Goal: Task Accomplishment & Management: Manage account settings

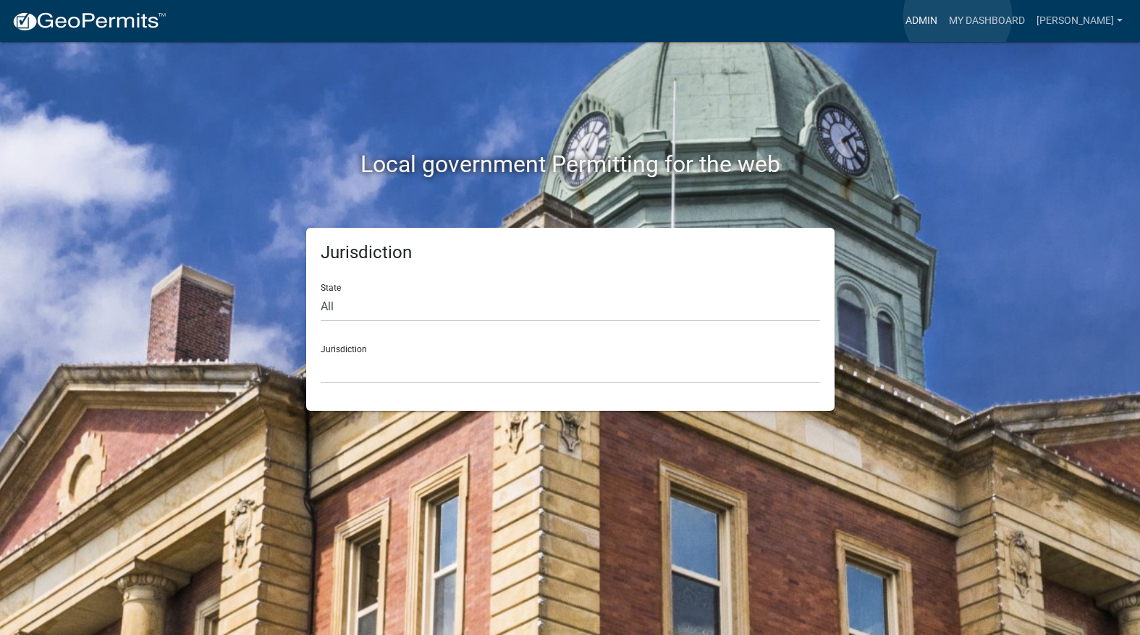
click at [943, 16] on link "Admin" at bounding box center [921, 21] width 43 height 28
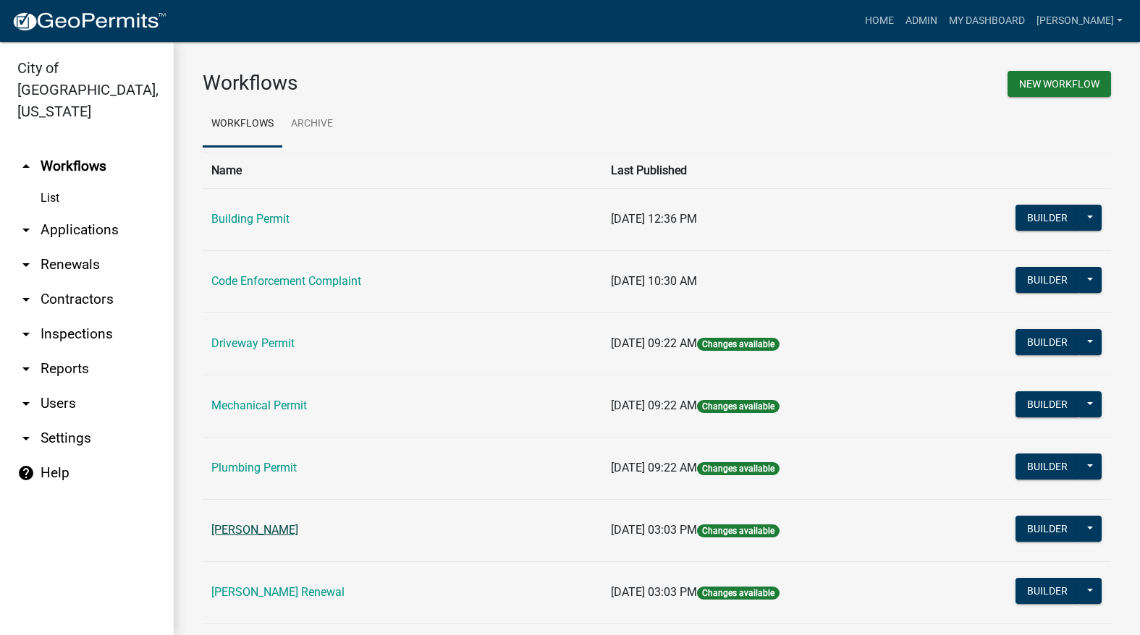
click at [261, 524] on link "[PERSON_NAME]" at bounding box center [254, 530] width 87 height 14
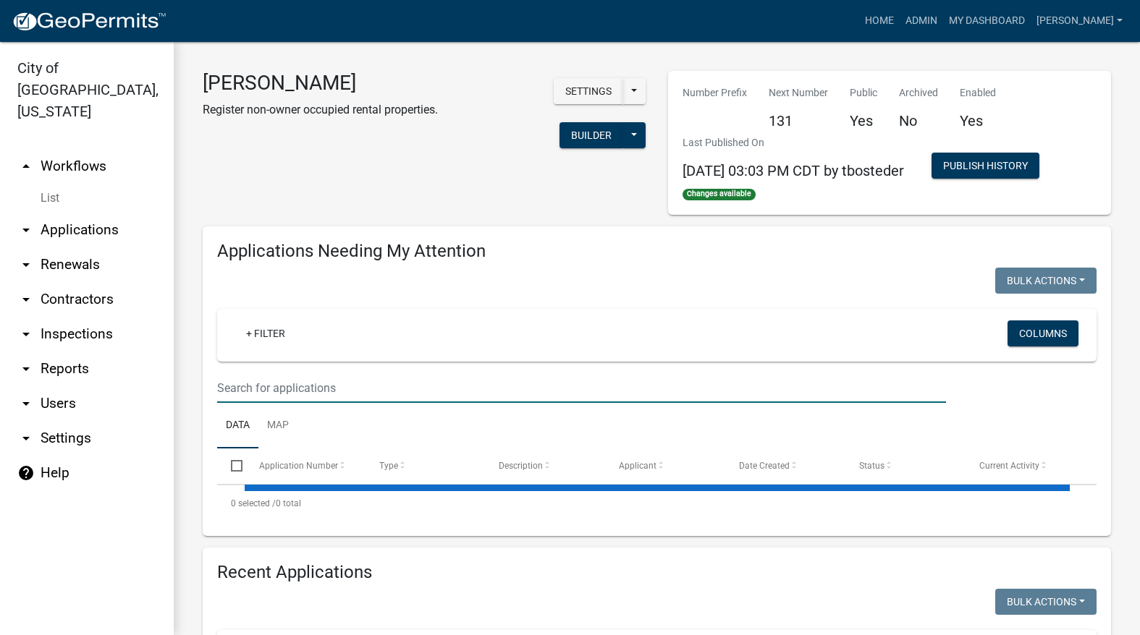
click at [326, 381] on input "text" at bounding box center [581, 388] width 729 height 30
select select "3: 100"
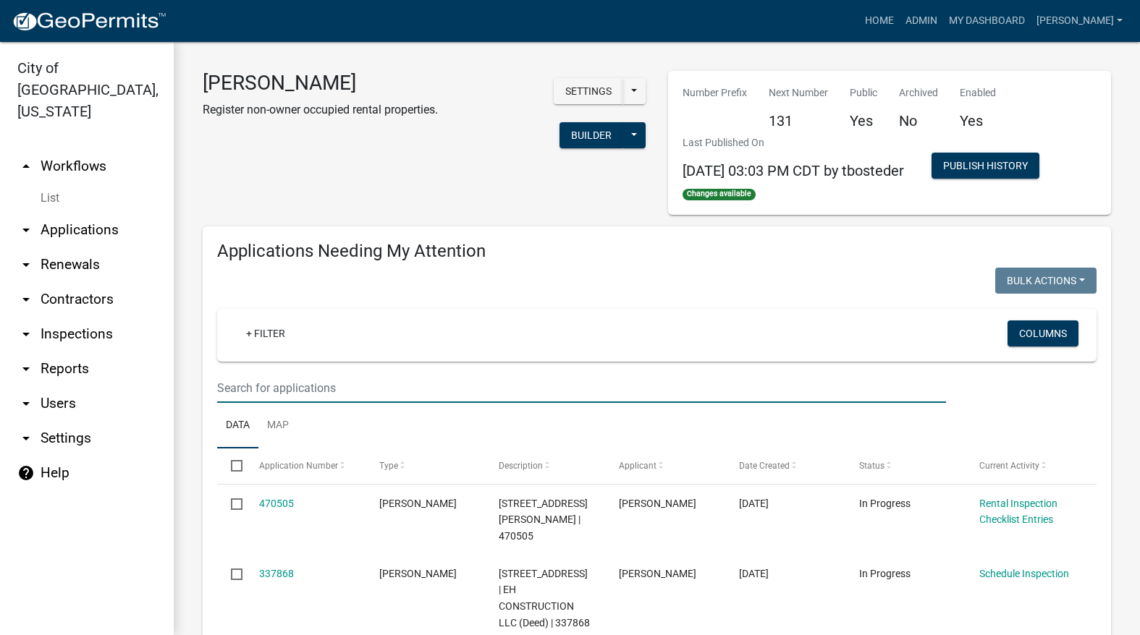
type input "schedule"
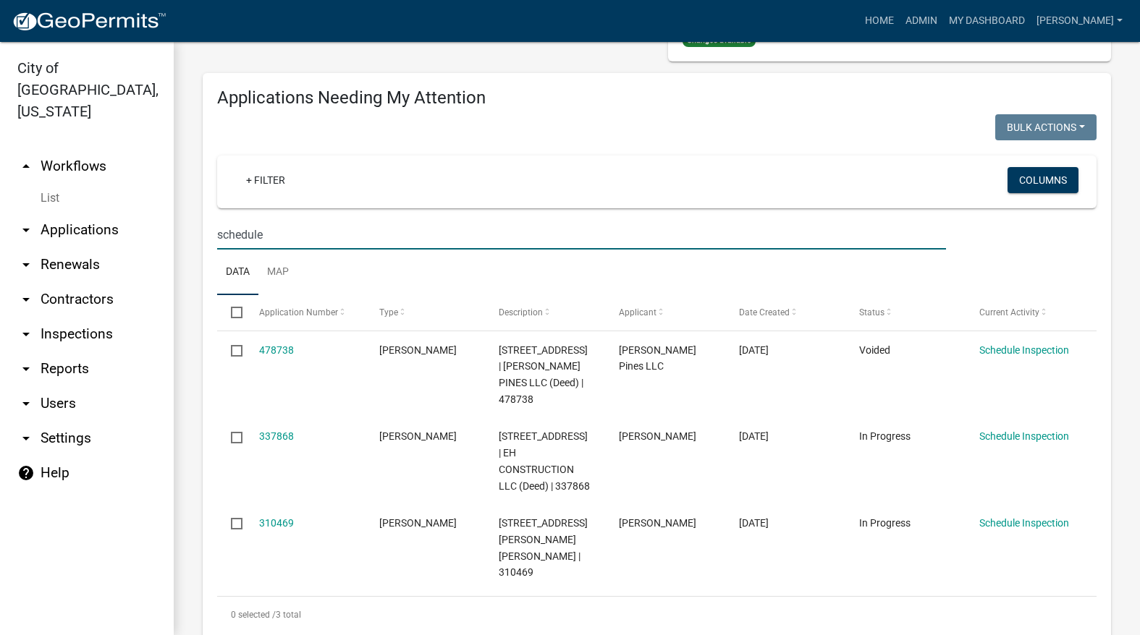
scroll to position [290, 0]
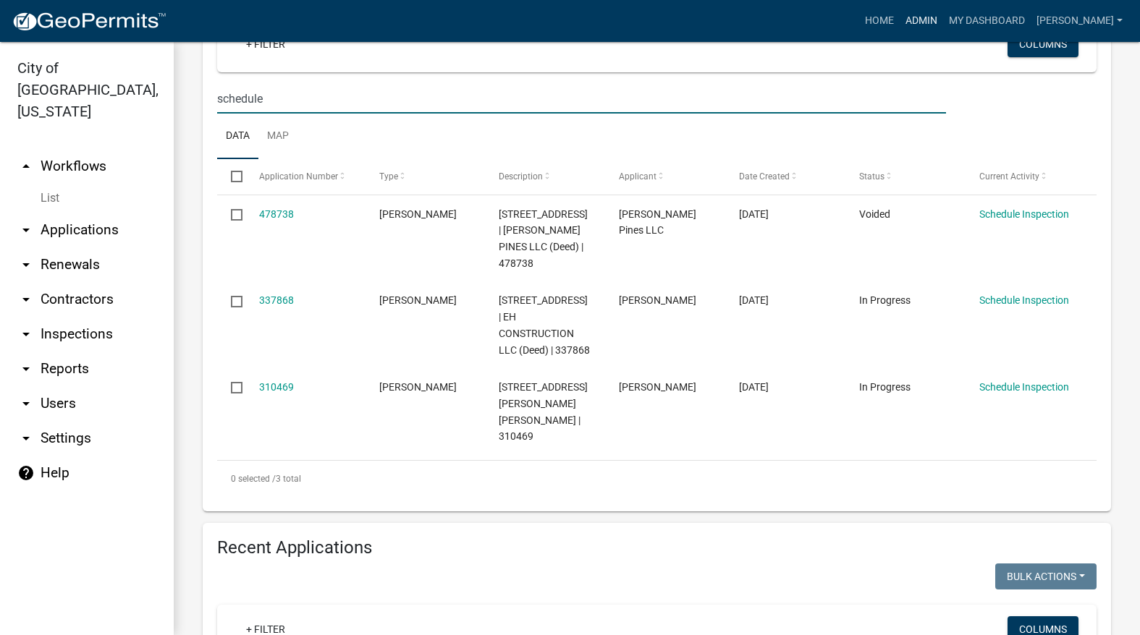
click at [943, 29] on link "Admin" at bounding box center [921, 21] width 43 height 28
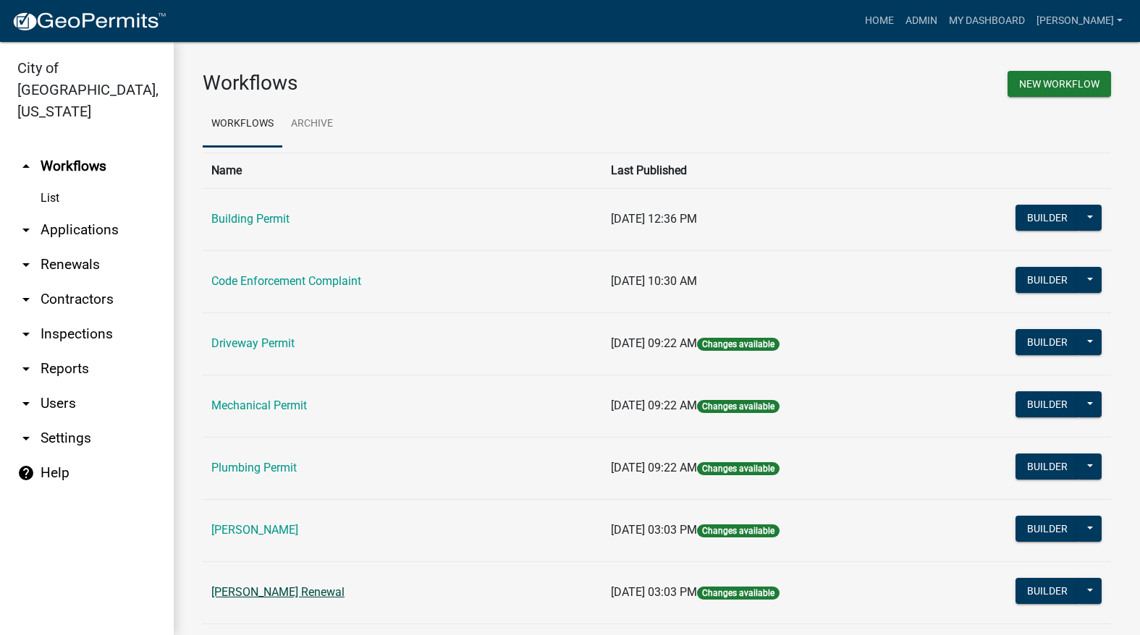
click at [268, 598] on link "[PERSON_NAME] Renewal" at bounding box center [277, 593] width 133 height 14
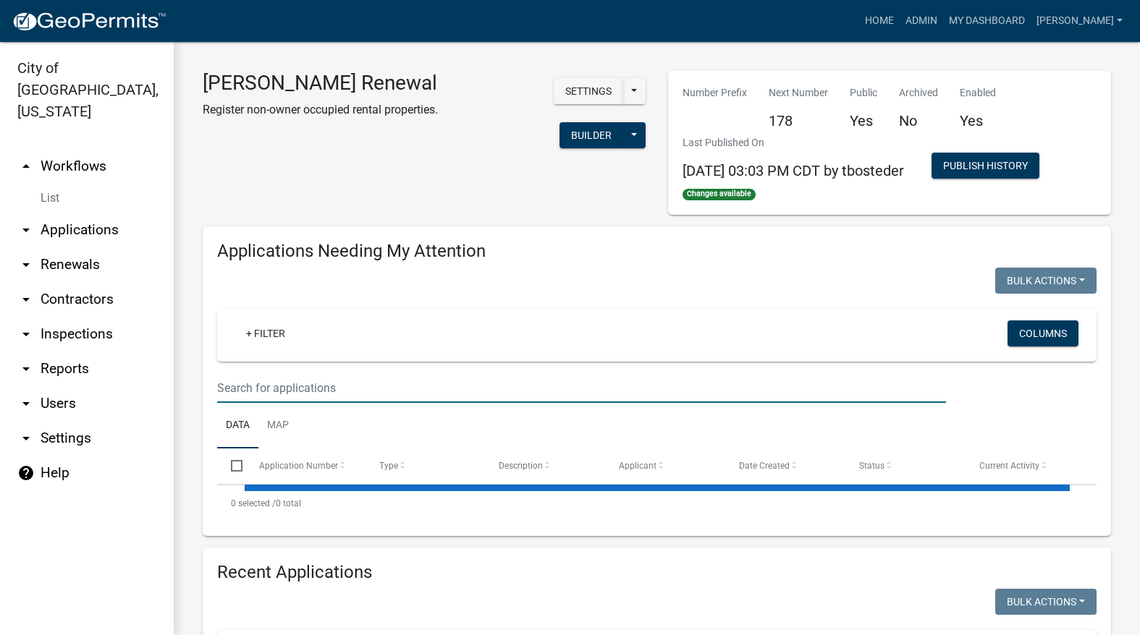
select select "3: 100"
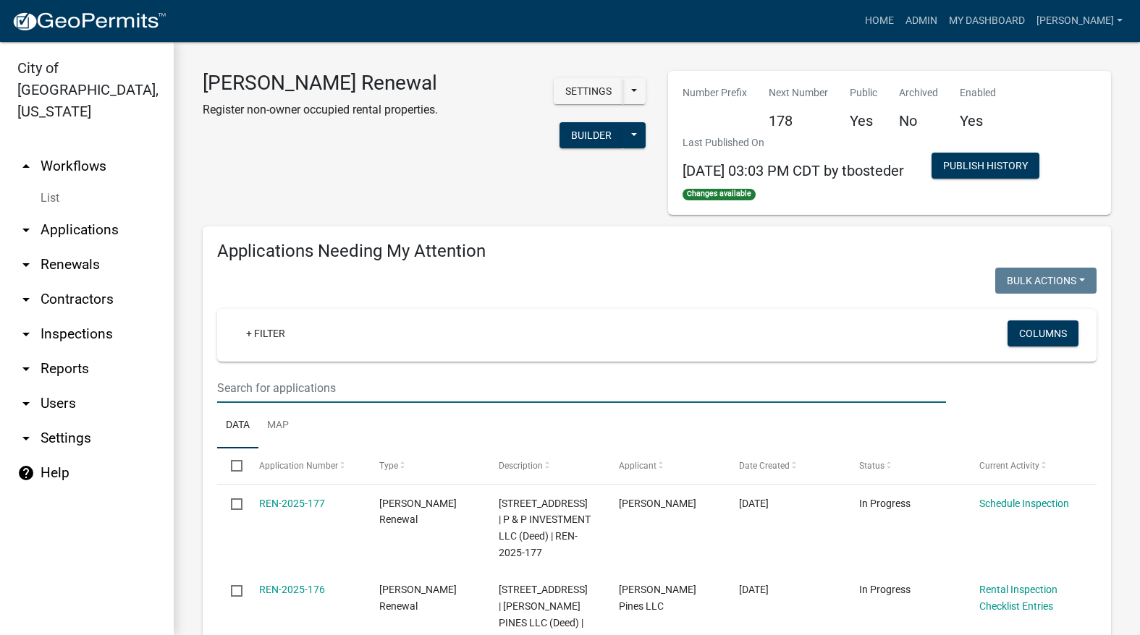
click at [368, 393] on input "text" at bounding box center [581, 388] width 729 height 30
type input "schedule"
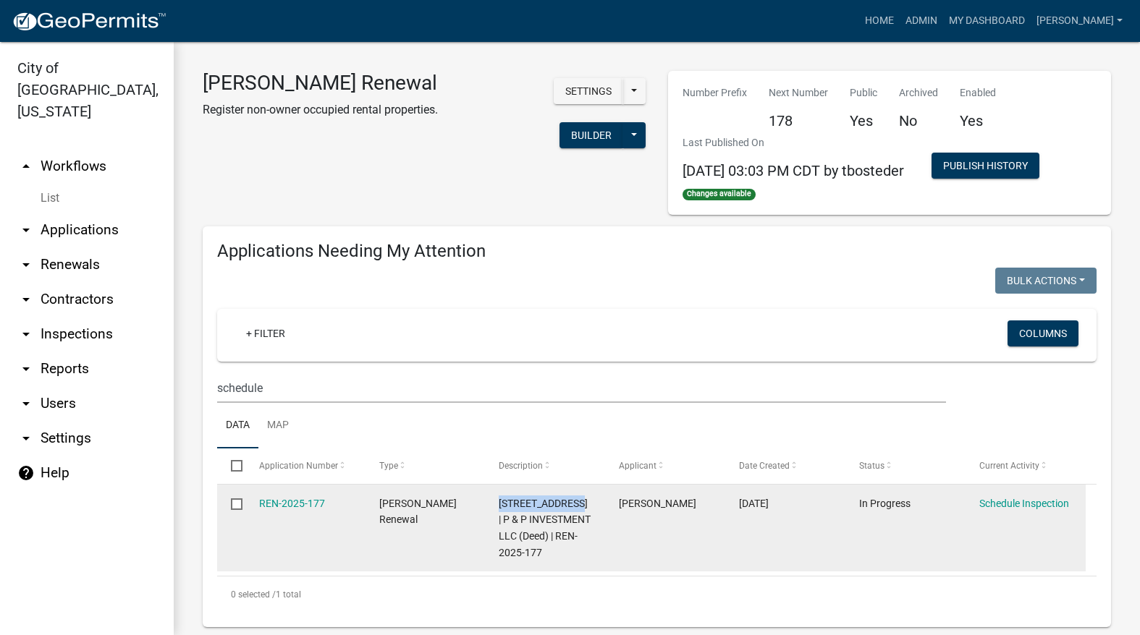
drag, startPoint x: 494, startPoint y: 502, endPoint x: 579, endPoint y: 504, distance: 85.5
click at [579, 504] on datatable-body-cell "[STREET_ADDRESS] | P & P INVESTMENT LLC (Deed) | REN-2025-177" at bounding box center [545, 528] width 120 height 87
copy span "[STREET_ADDRESS]"
click at [295, 502] on link "REN-2025-177" at bounding box center [292, 504] width 66 height 12
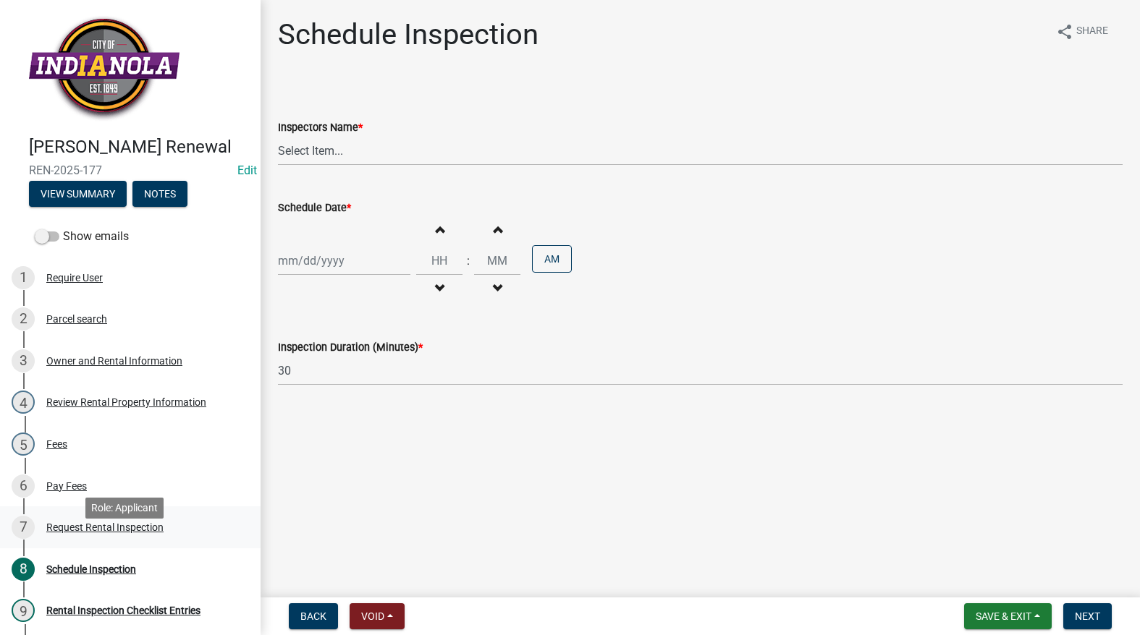
click at [61, 533] on div "Request Rental Inspection" at bounding box center [104, 528] width 117 height 10
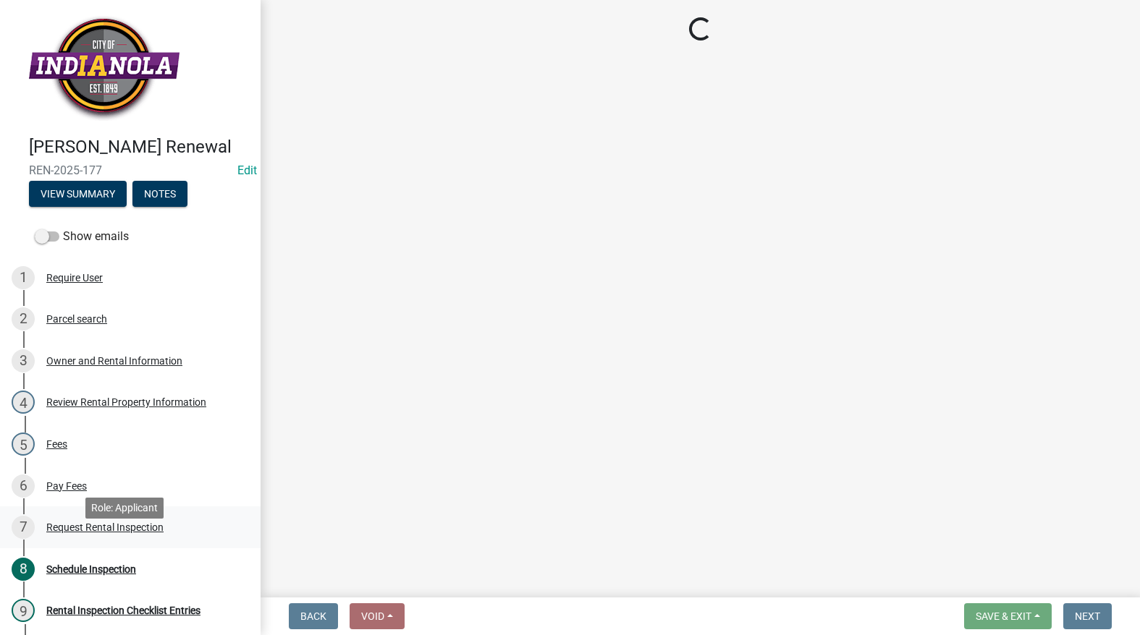
select select "b959d790-e5ea-4503-81e8-7f17c022e9fc"
select select "f27cc5fd-9797-4d91-936b-f69921ebc120"
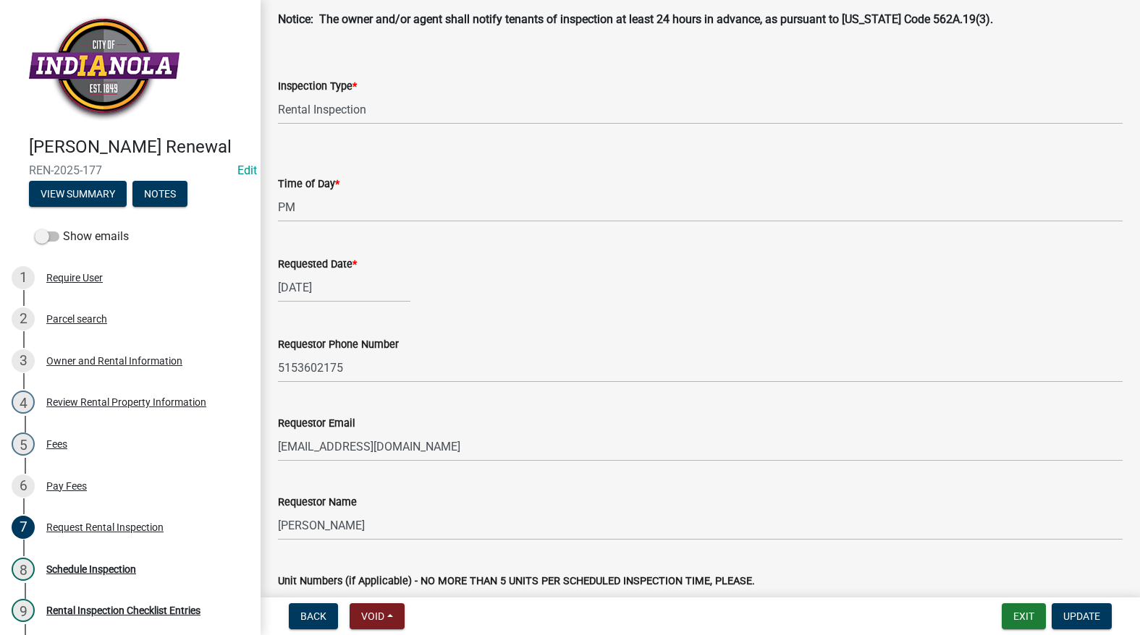
scroll to position [66, 0]
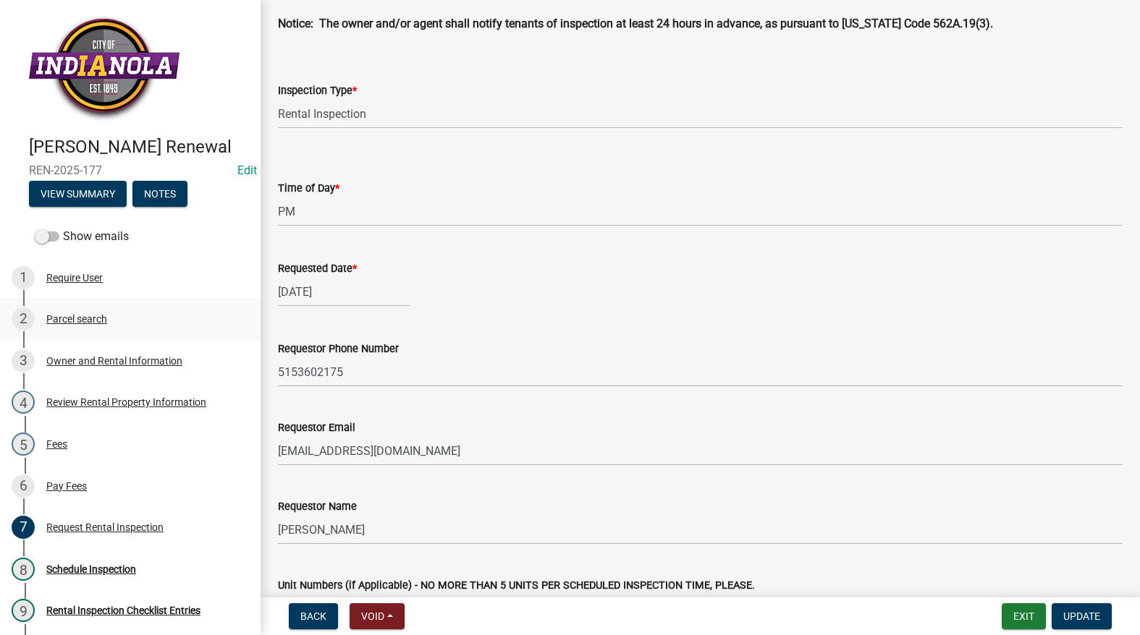
click at [89, 331] on div "2 Parcel search" at bounding box center [125, 319] width 226 height 23
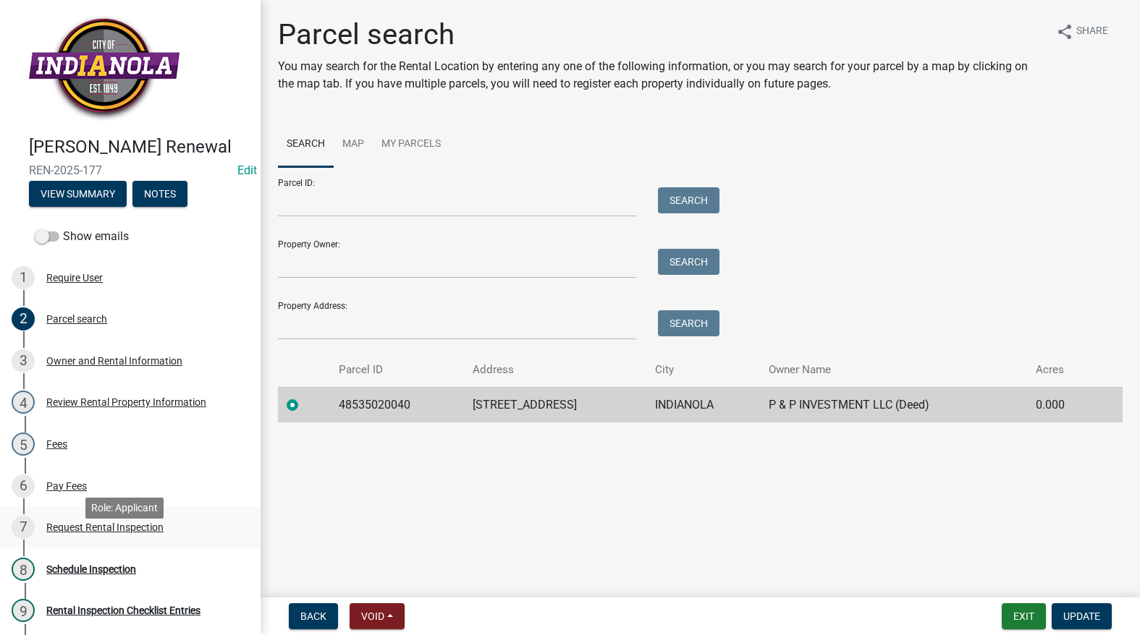
click at [83, 533] on div "Request Rental Inspection" at bounding box center [104, 528] width 117 height 10
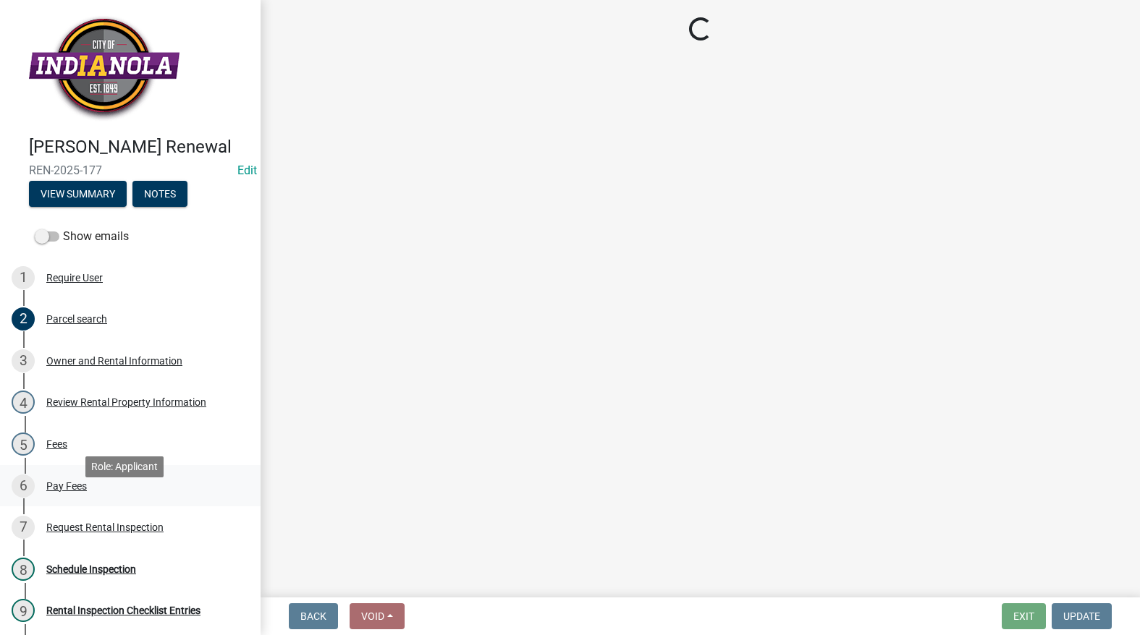
select select "b959d790-e5ea-4503-81e8-7f17c022e9fc"
select select "f27cc5fd-9797-4d91-936b-f69921ebc120"
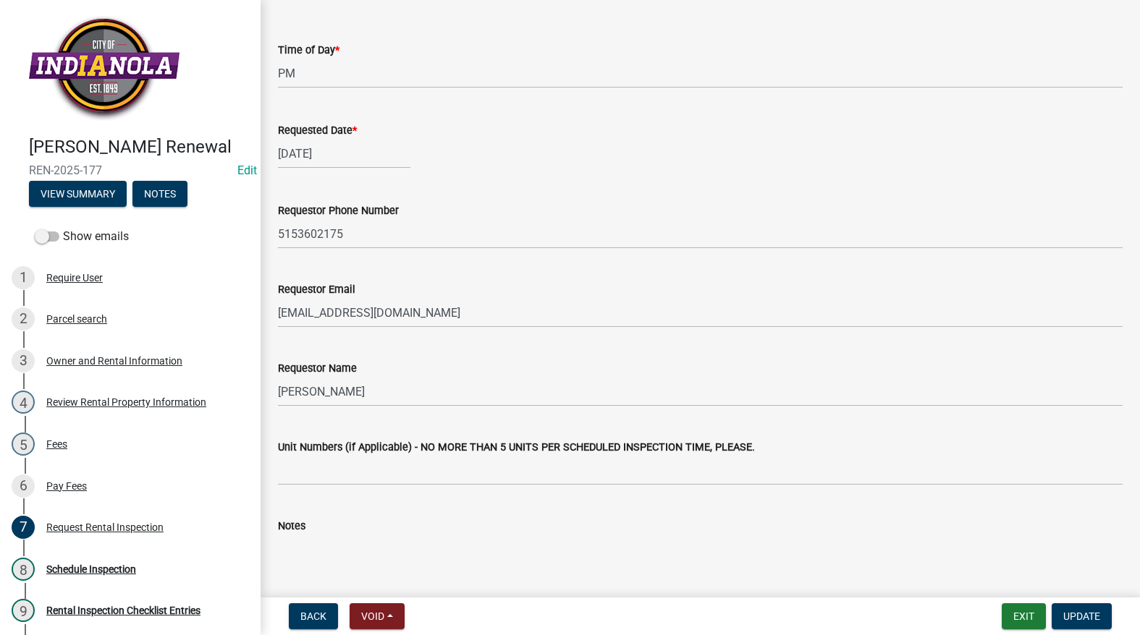
scroll to position [283, 0]
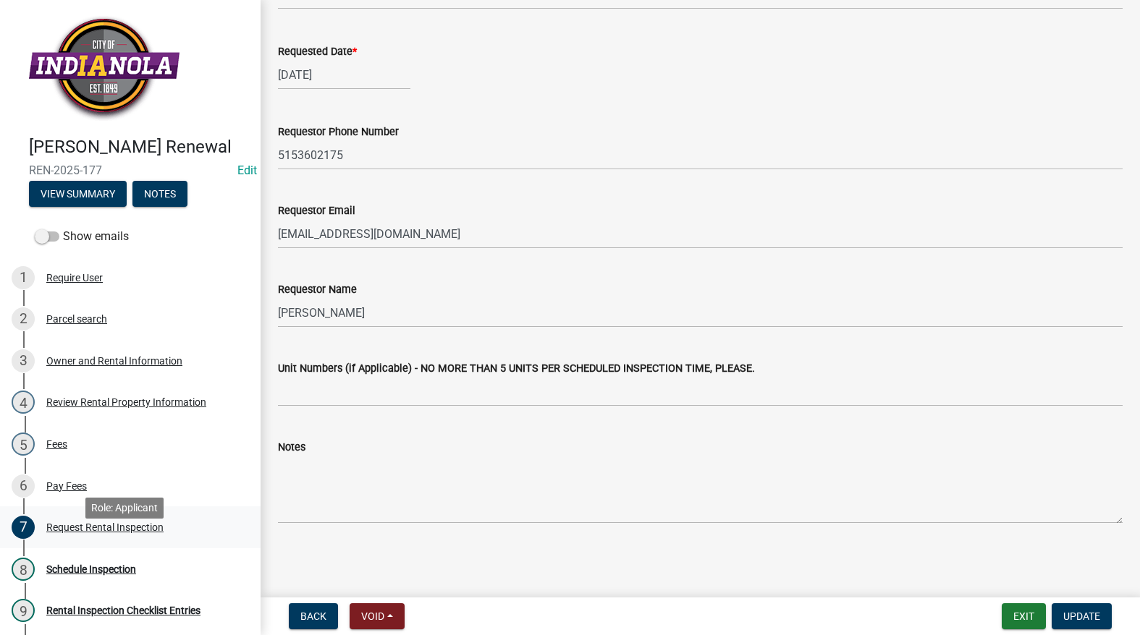
click at [135, 533] on div "Request Rental Inspection" at bounding box center [104, 528] width 117 height 10
click at [103, 578] on link "8 Schedule Inspection" at bounding box center [130, 570] width 261 height 42
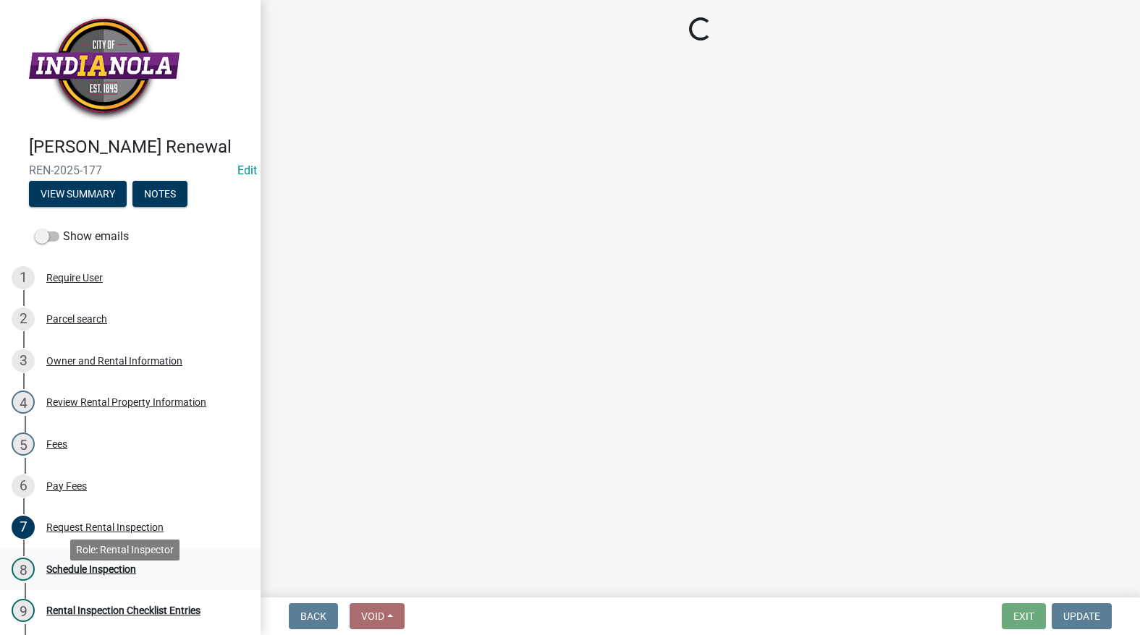
scroll to position [0, 0]
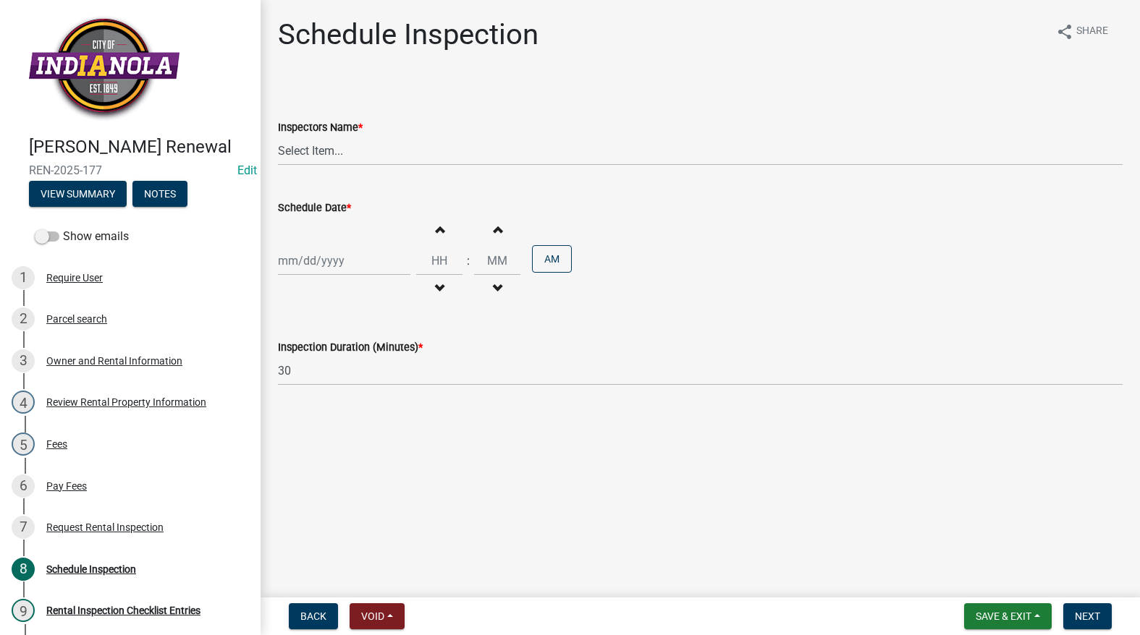
click at [331, 265] on div at bounding box center [344, 261] width 132 height 30
select select "9"
select select "2025"
click at [320, 405] on div "23" at bounding box center [315, 407] width 23 height 23
type input "[DATE]"
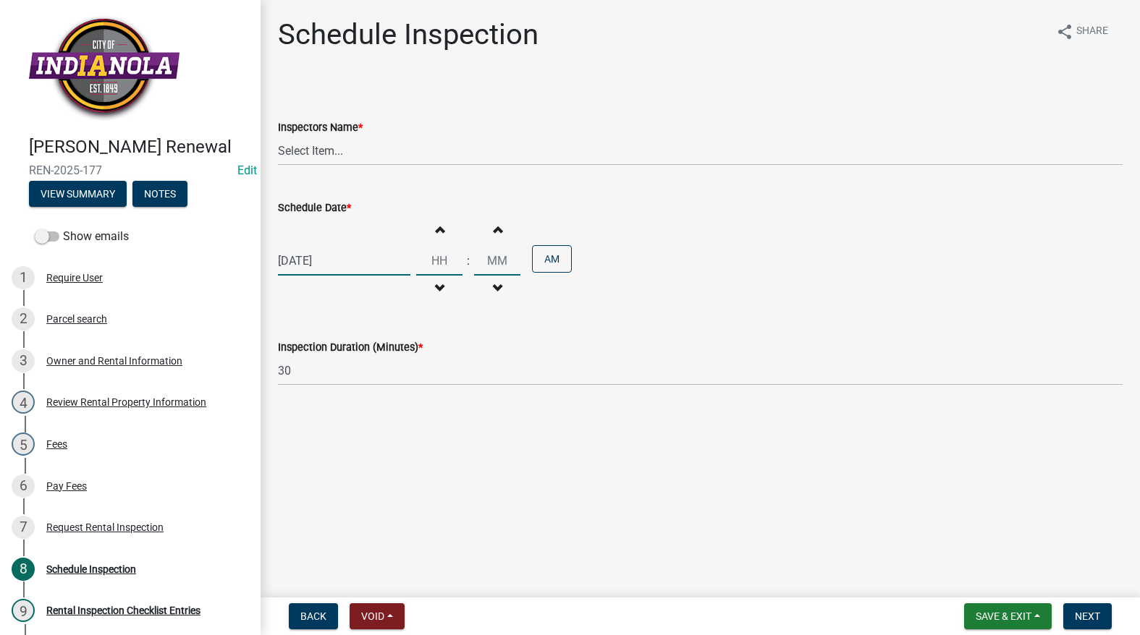
click at [444, 260] on input "Hours" at bounding box center [439, 261] width 46 height 30
type input "01"
type input "30"
click at [532, 245] on button "AM" at bounding box center [552, 259] width 40 height 28
click at [452, 161] on select "Select Item... T. Little ([PERSON_NAME]) [PERSON_NAME] ([PERSON_NAME])" at bounding box center [700, 151] width 845 height 30
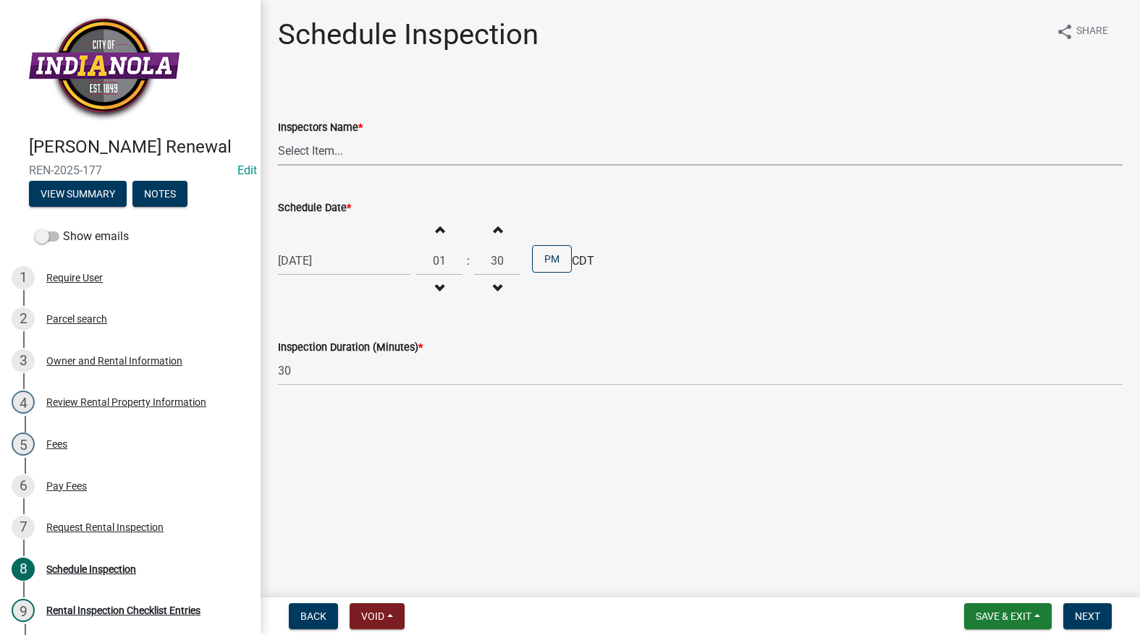
select select "252c9b68-f941-49e4-9705-8f6b19d23831"
click at [278, 136] on select "Select Item... T. Little ([PERSON_NAME]) [PERSON_NAME] ([PERSON_NAME])" at bounding box center [700, 151] width 845 height 30
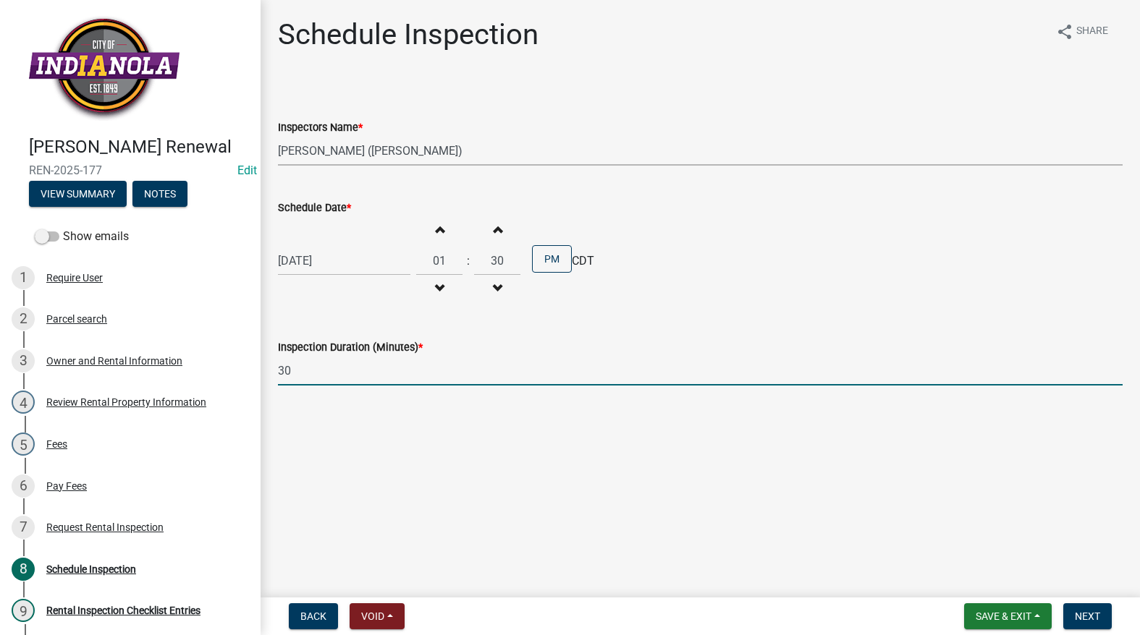
click at [377, 379] on input "30" at bounding box center [700, 371] width 845 height 30
type input "3"
type input "60"
click at [1089, 617] on span "Next" at bounding box center [1087, 617] width 25 height 12
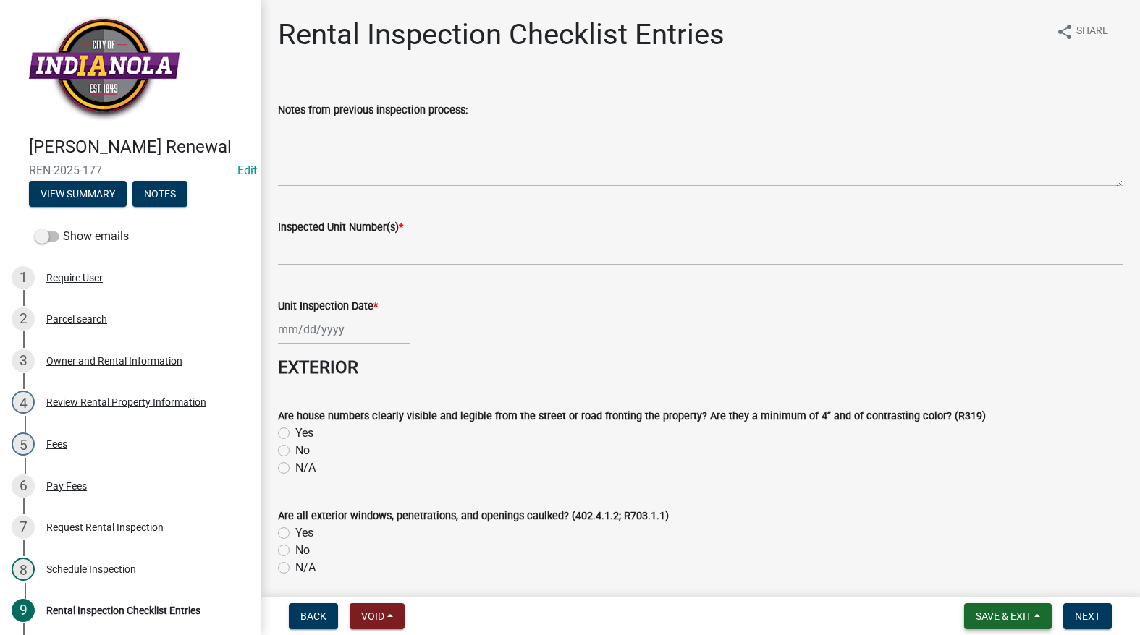
click at [1018, 622] on span "Save & Exit" at bounding box center [1004, 617] width 56 height 12
click at [1017, 580] on button "Save & Exit" at bounding box center [994, 579] width 116 height 35
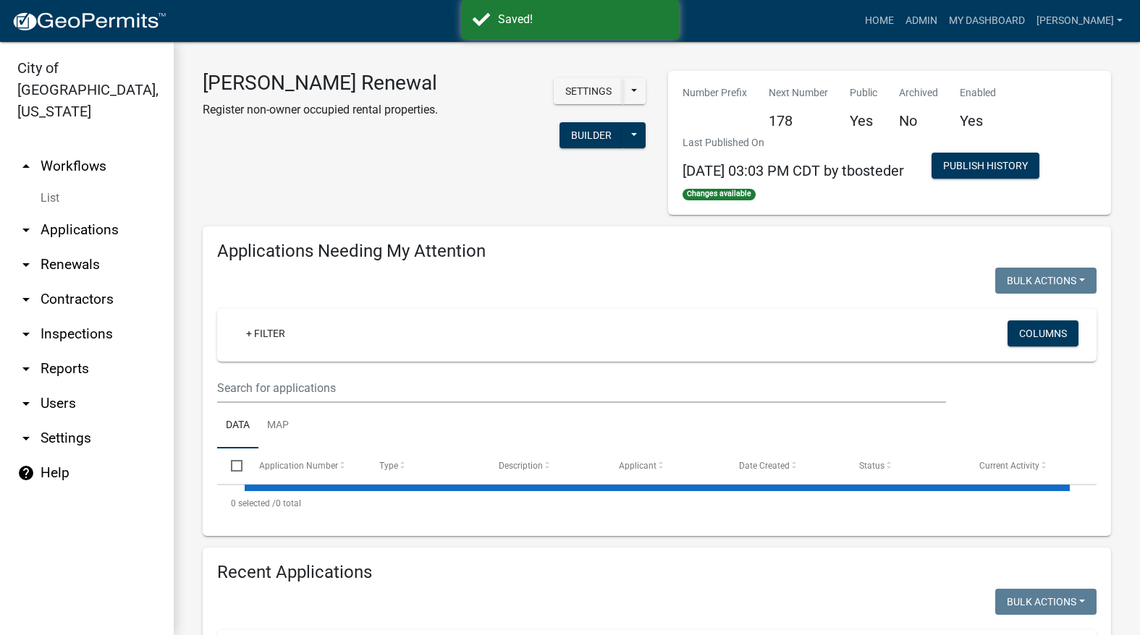
select select "3: 100"
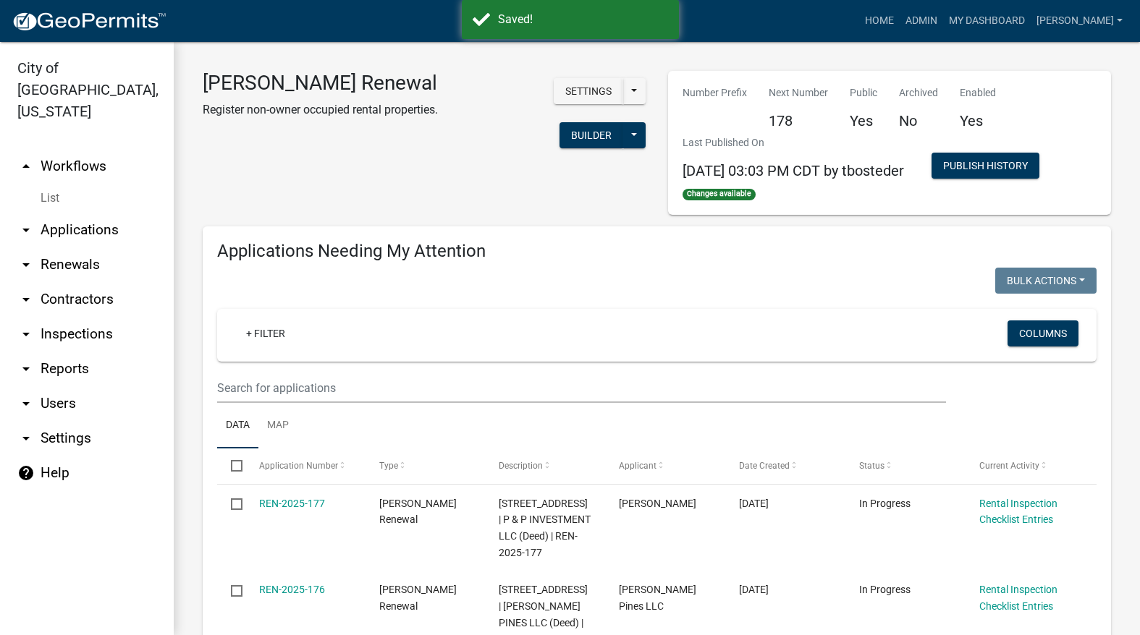
select select "3: 100"
click at [943, 19] on link "Admin" at bounding box center [921, 21] width 43 height 28
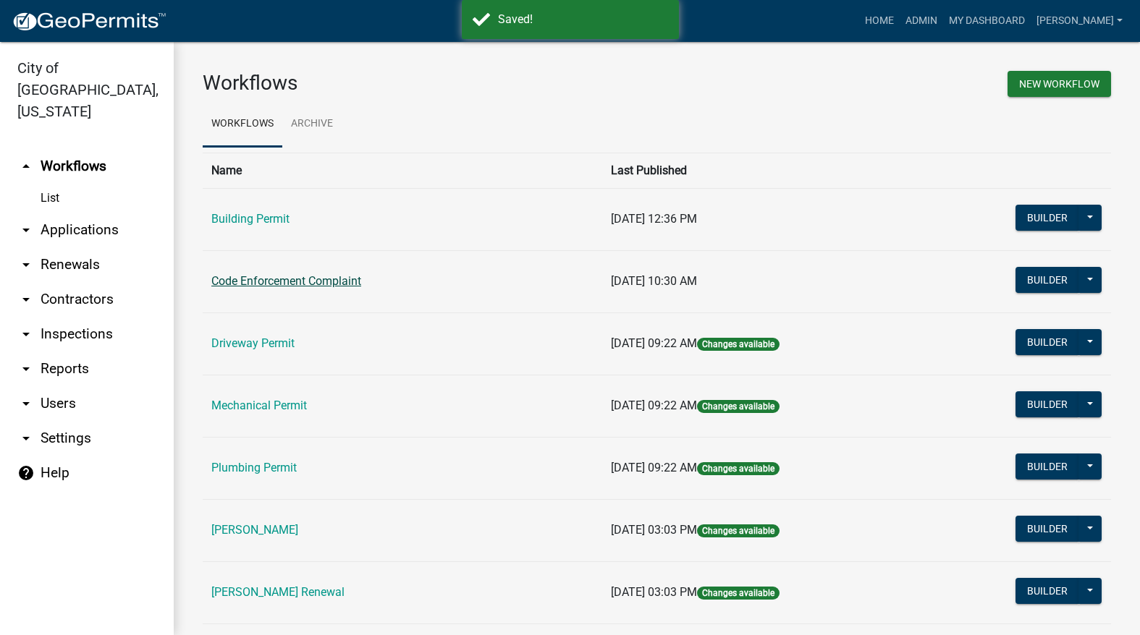
click at [345, 276] on link "Code Enforcement Complaint" at bounding box center [286, 281] width 150 height 14
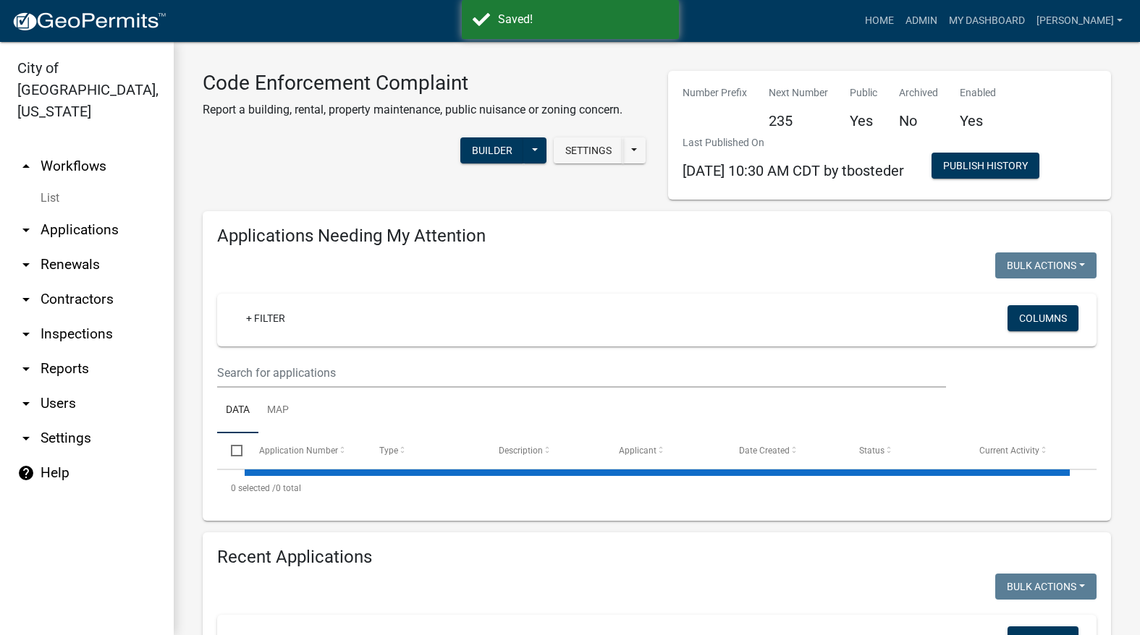
select select "3: 100"
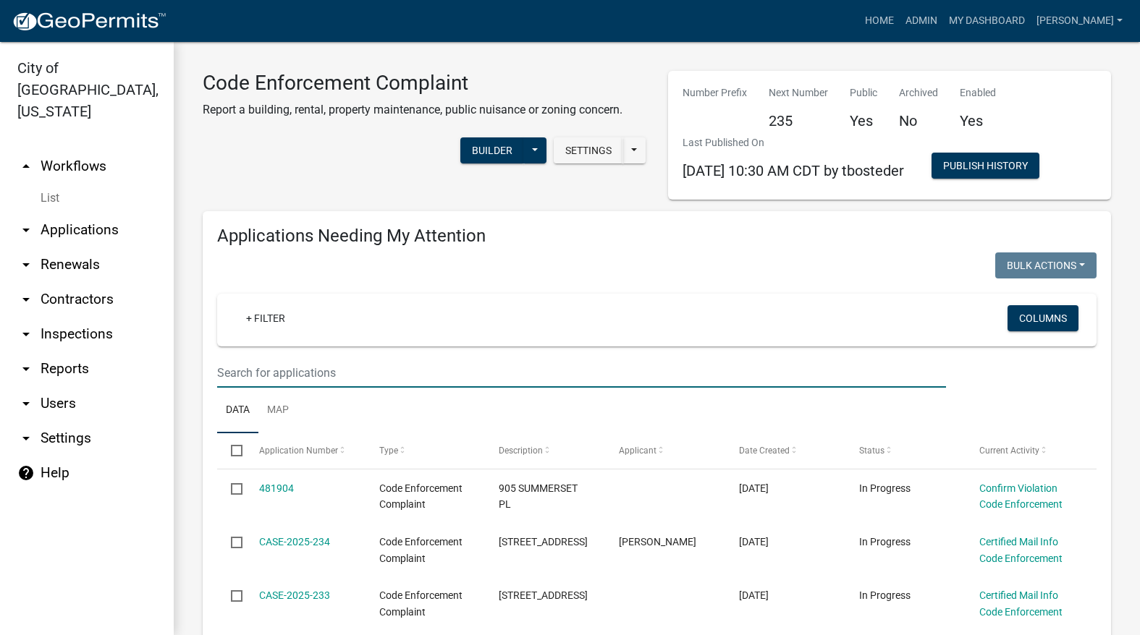
click at [493, 376] on input "text" at bounding box center [581, 373] width 729 height 30
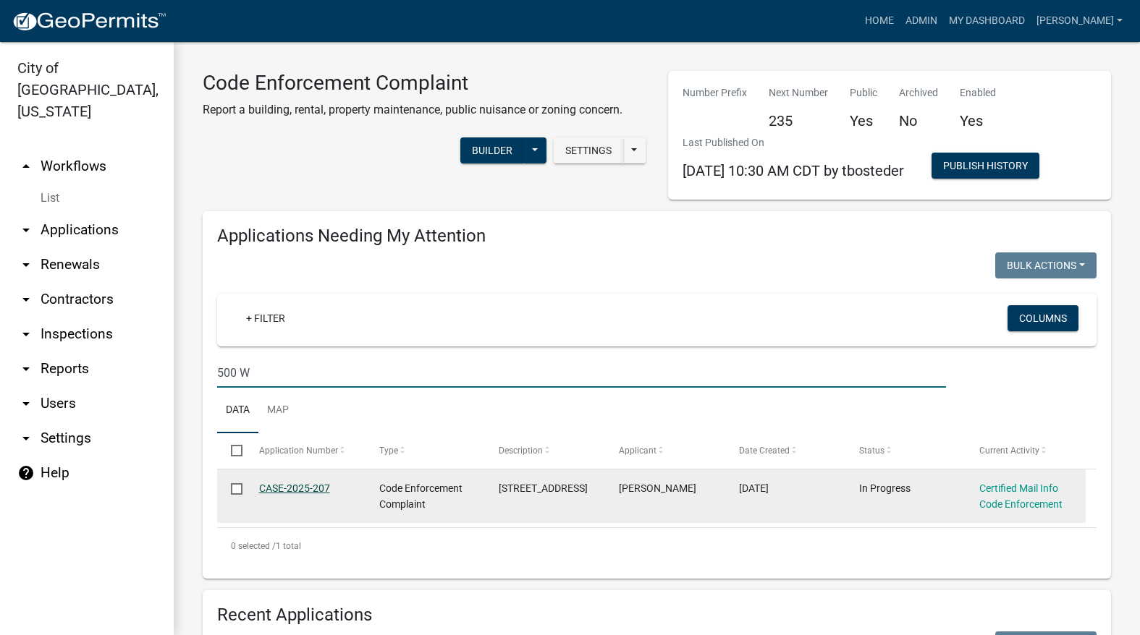
type input "500 W"
click at [300, 489] on link "CASE-2025-207" at bounding box center [294, 489] width 71 height 12
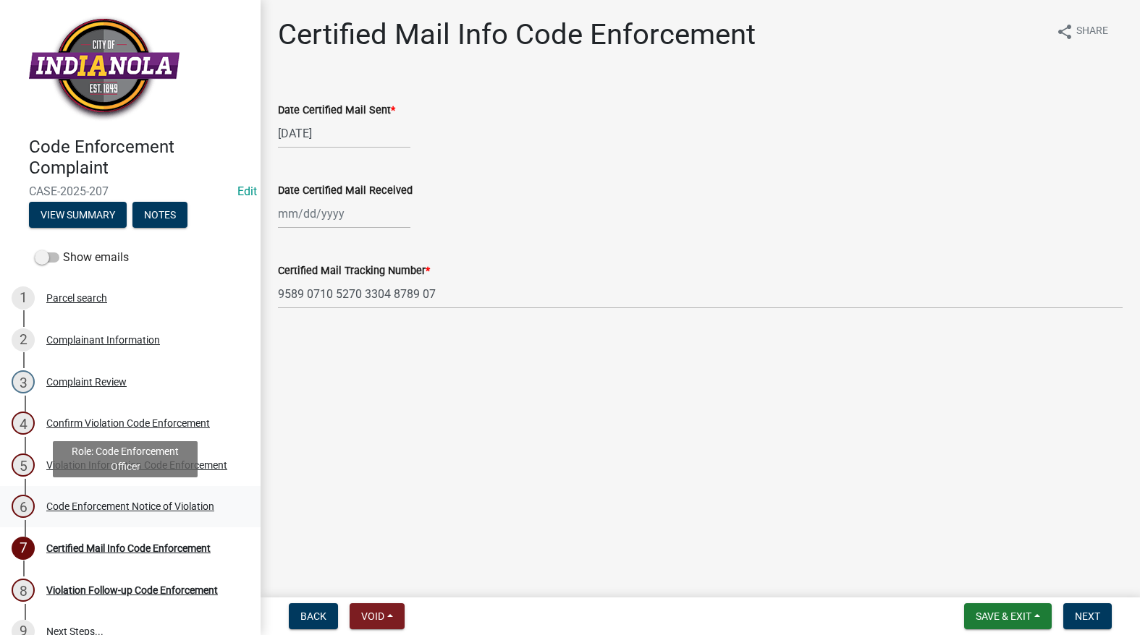
click at [151, 499] on div "6 Code Enforcement Notice of Violation" at bounding box center [125, 506] width 226 height 23
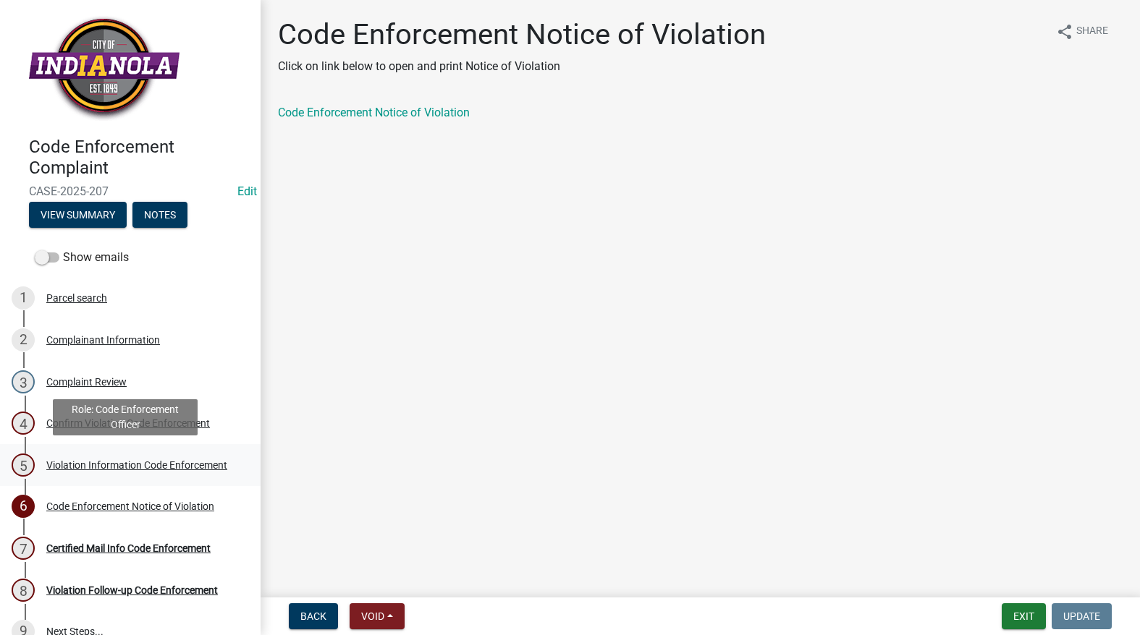
click at [112, 452] on link "5 Violation Information Code Enforcement" at bounding box center [130, 465] width 261 height 42
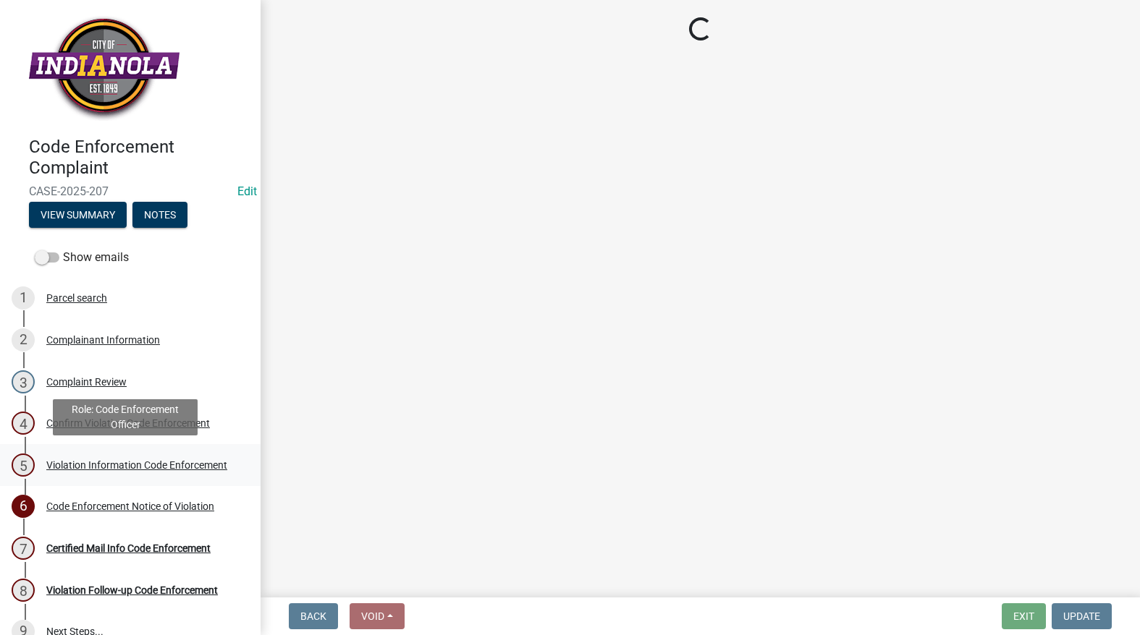
select select "634d5426-b8b3-48ee-aa1e-d523f7499186"
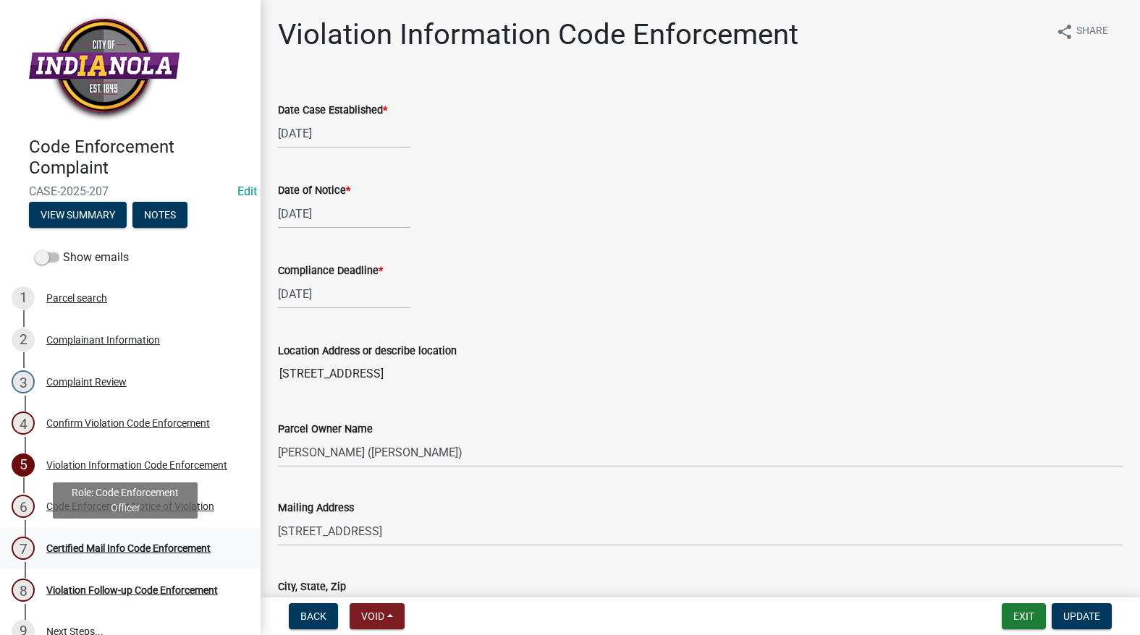
click at [148, 550] on div "Certified Mail Info Code Enforcement" at bounding box center [128, 549] width 164 height 10
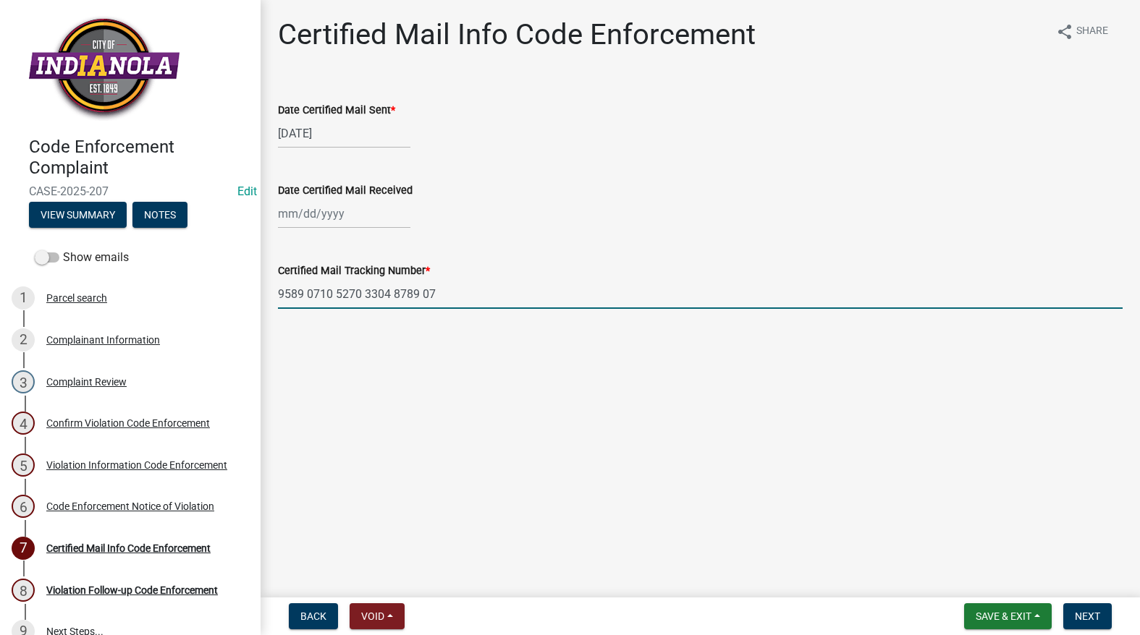
drag, startPoint x: 449, startPoint y: 288, endPoint x: 295, endPoint y: 295, distance: 153.6
click at [256, 282] on div "Code Enforcement Complaint CASE-2025-207 Edit View Summary Notes Show emails 1 …" at bounding box center [570, 317] width 1140 height 635
click at [346, 210] on div at bounding box center [344, 214] width 132 height 30
select select "9"
select select "2025"
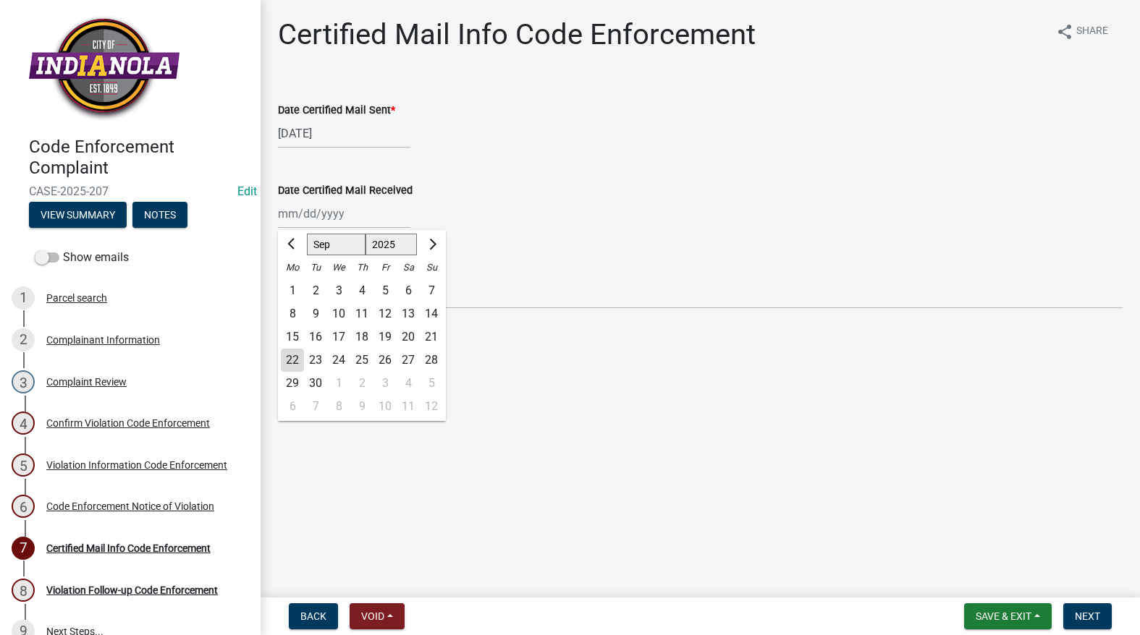
click at [287, 314] on div "8" at bounding box center [292, 314] width 23 height 23
type input "[DATE]"
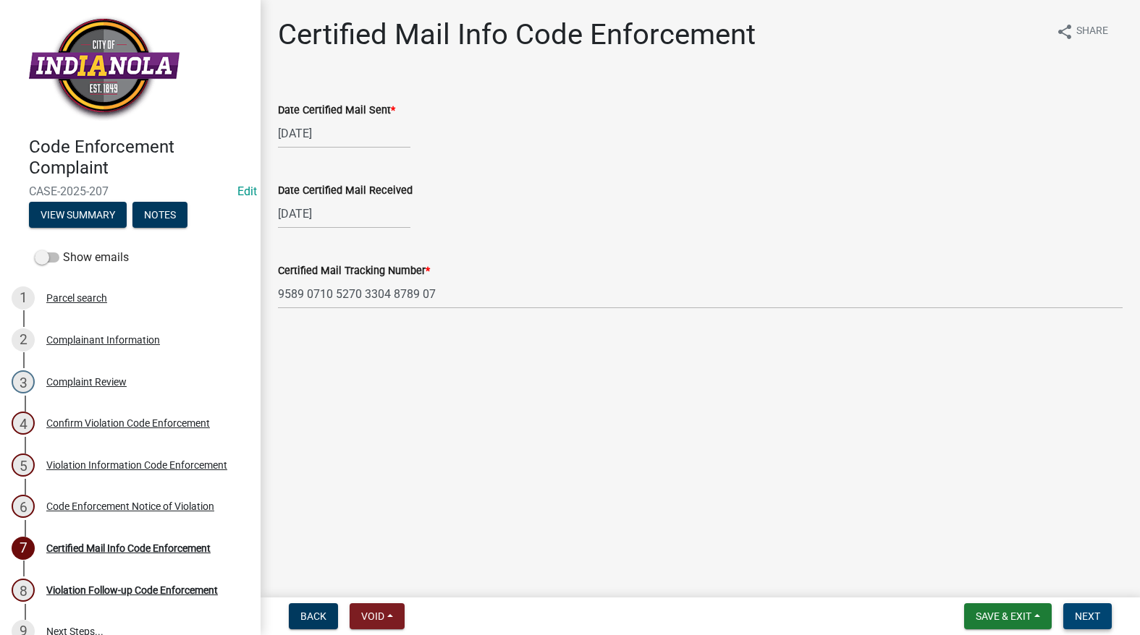
click at [1084, 612] on span "Next" at bounding box center [1087, 617] width 25 height 12
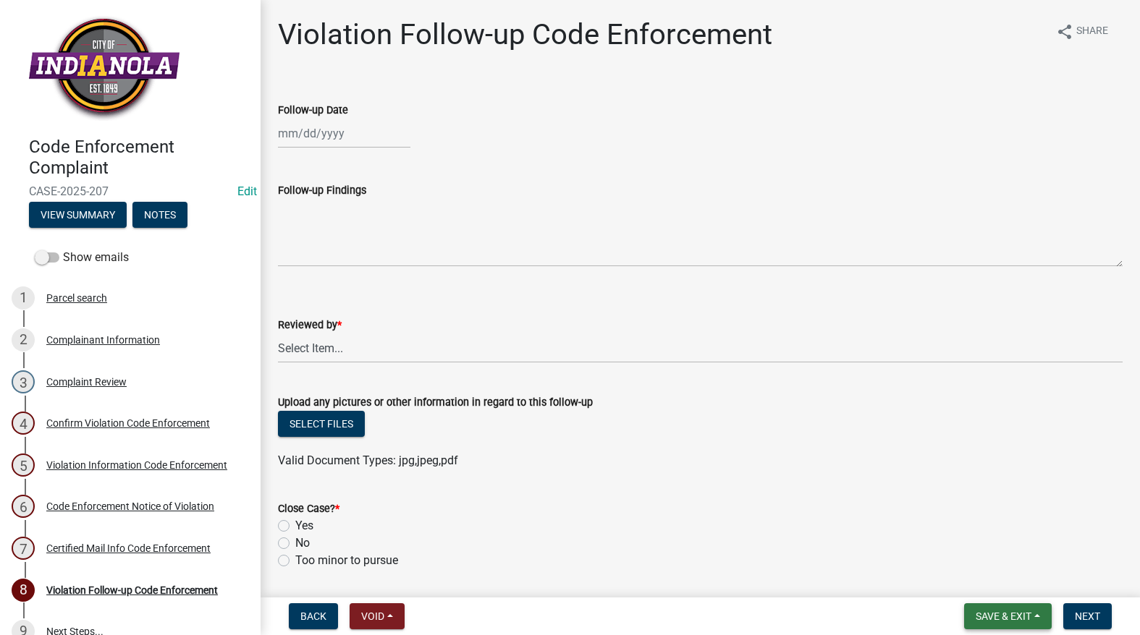
click at [1023, 607] on button "Save & Exit" at bounding box center [1008, 617] width 88 height 26
click at [1001, 591] on button "Save & Exit" at bounding box center [994, 579] width 116 height 35
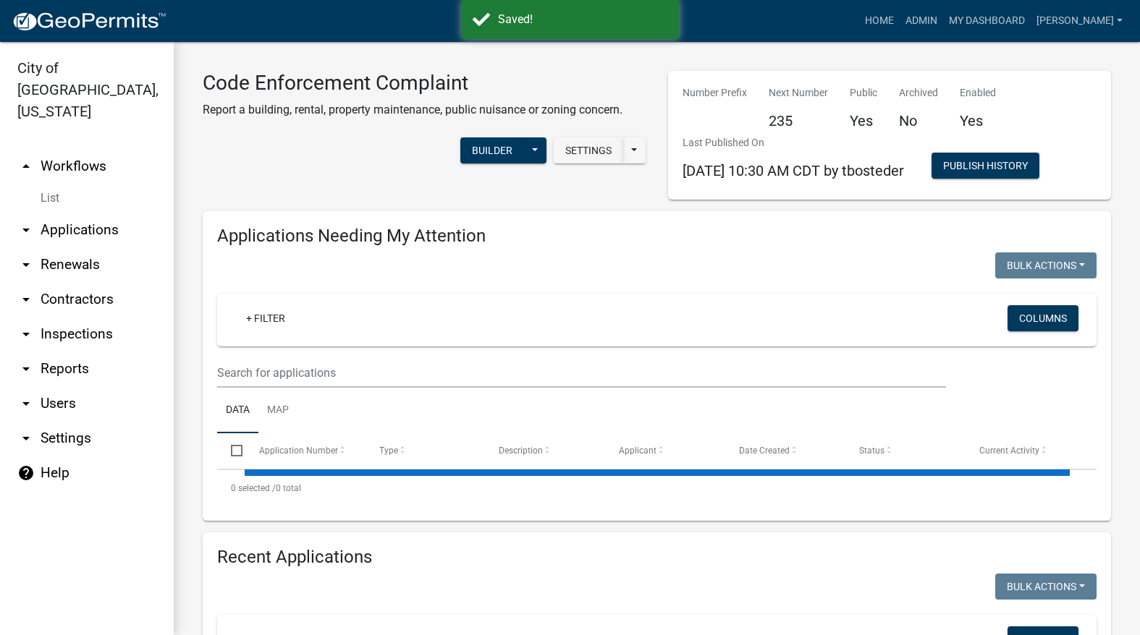
select select "3: 100"
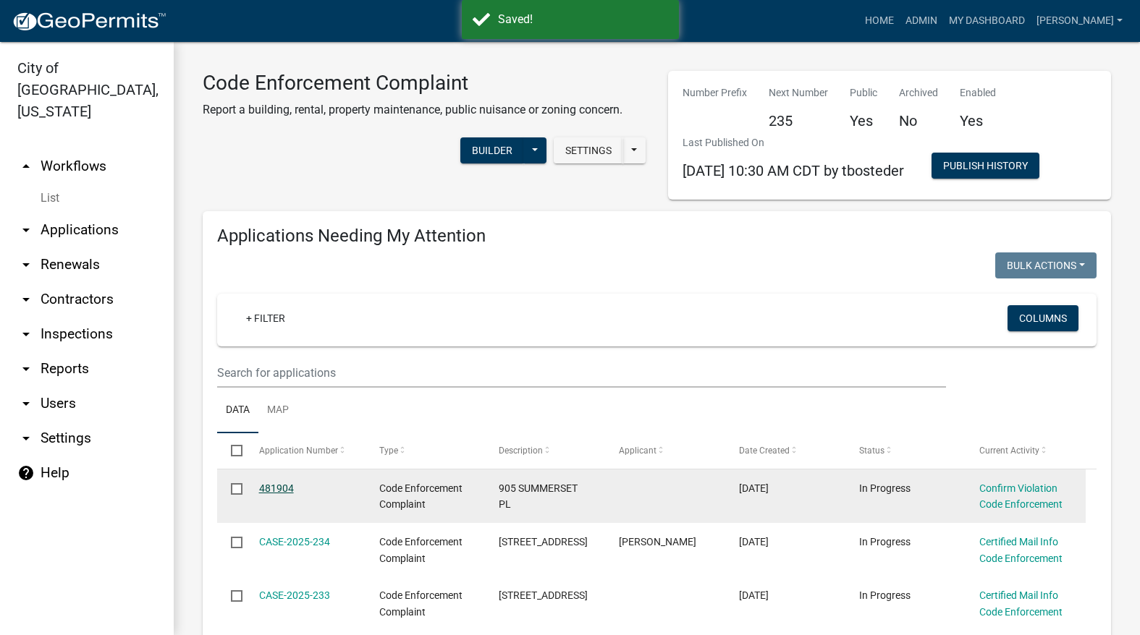
click at [279, 486] on link "481904" at bounding box center [276, 489] width 35 height 12
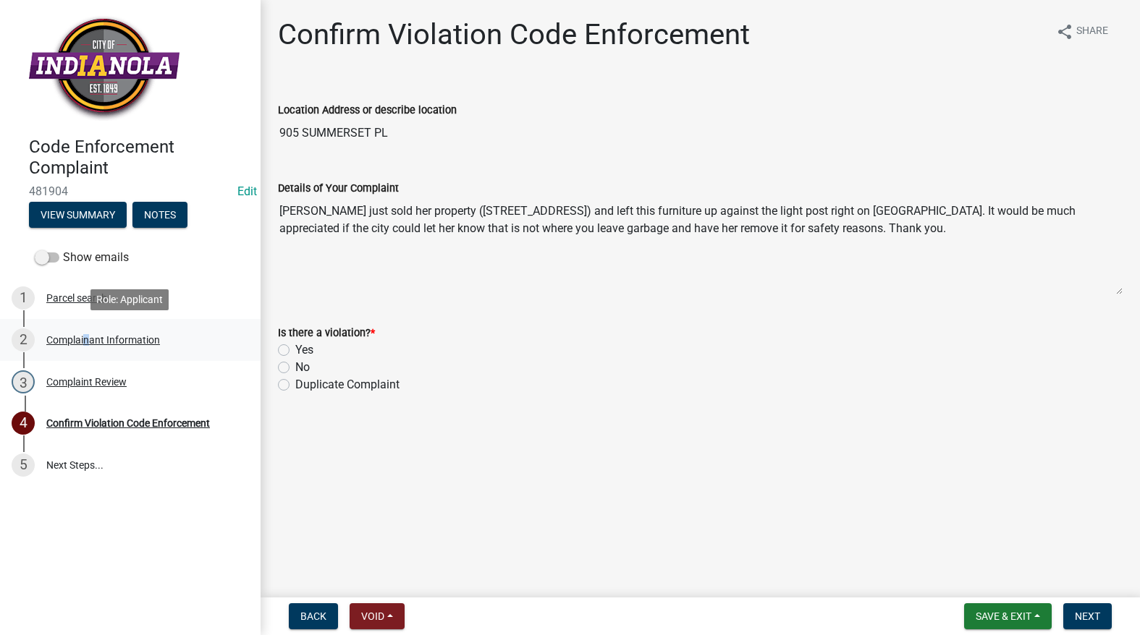
click at [83, 337] on div "Complainant Information" at bounding box center [103, 340] width 114 height 10
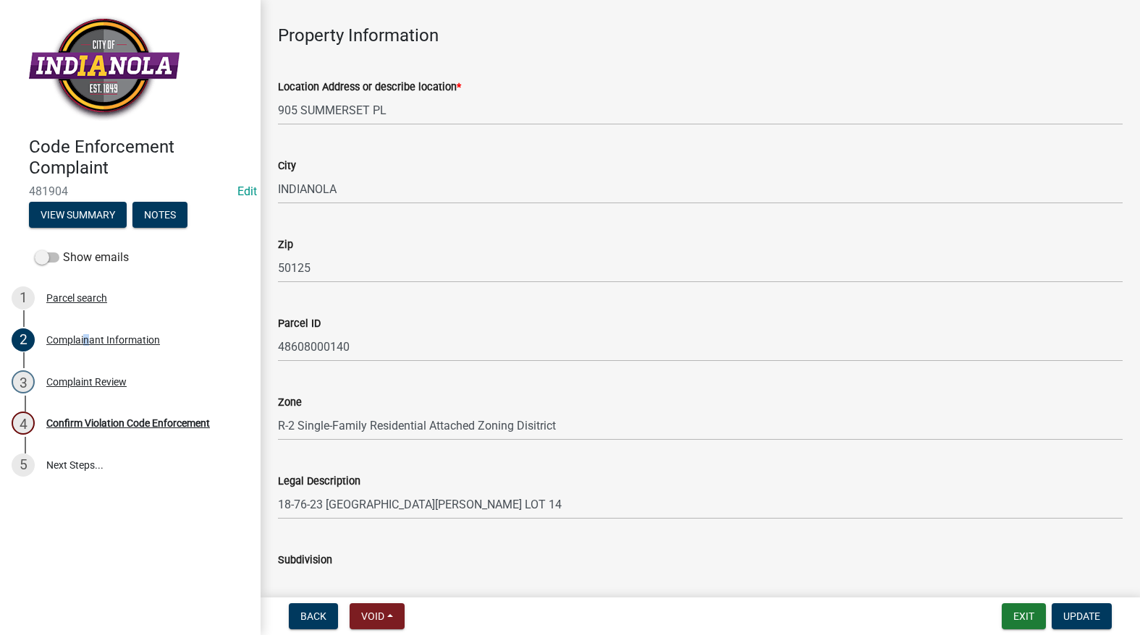
scroll to position [869, 0]
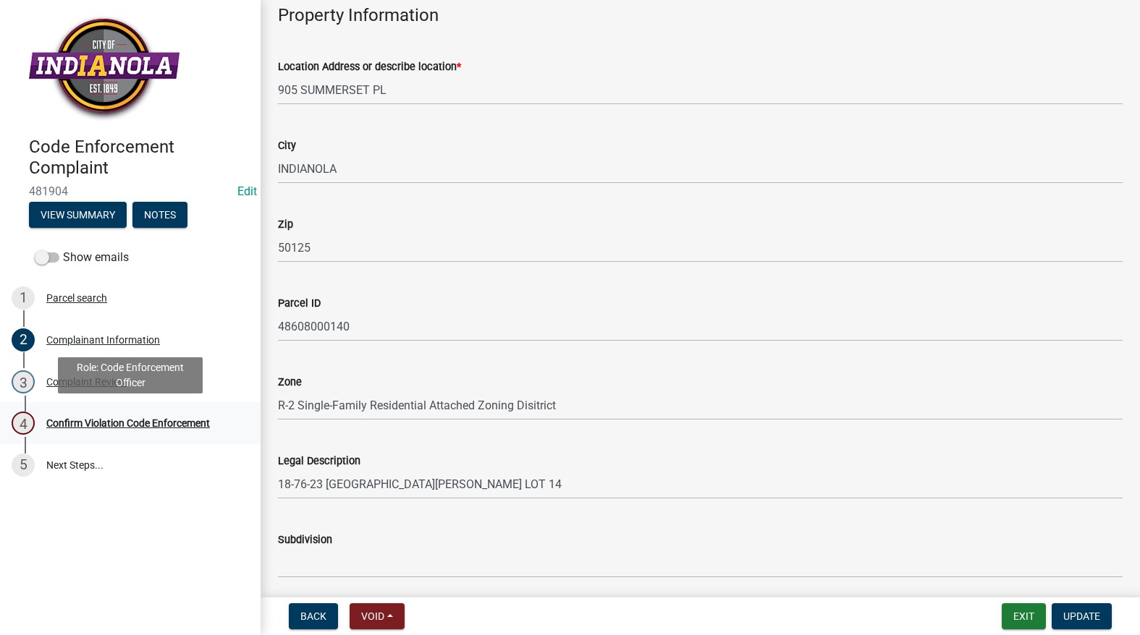
click at [111, 421] on div "Confirm Violation Code Enforcement" at bounding box center [128, 423] width 164 height 10
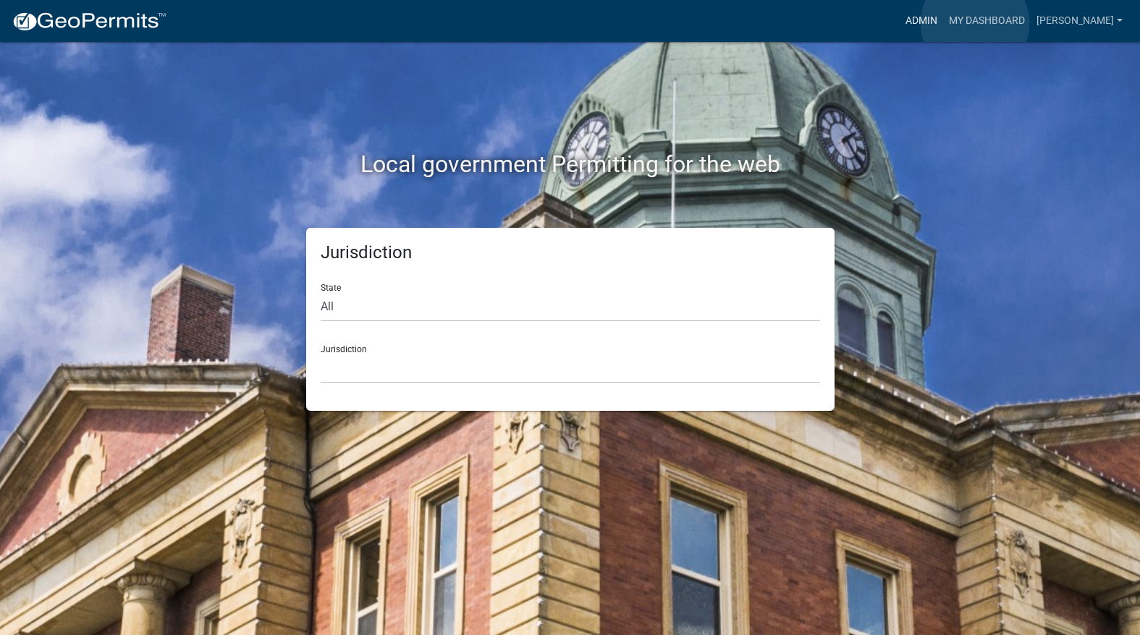
drag, startPoint x: 975, startPoint y: 23, endPoint x: 795, endPoint y: 0, distance: 181.7
click at [943, 23] on link "Admin" at bounding box center [921, 21] width 43 height 28
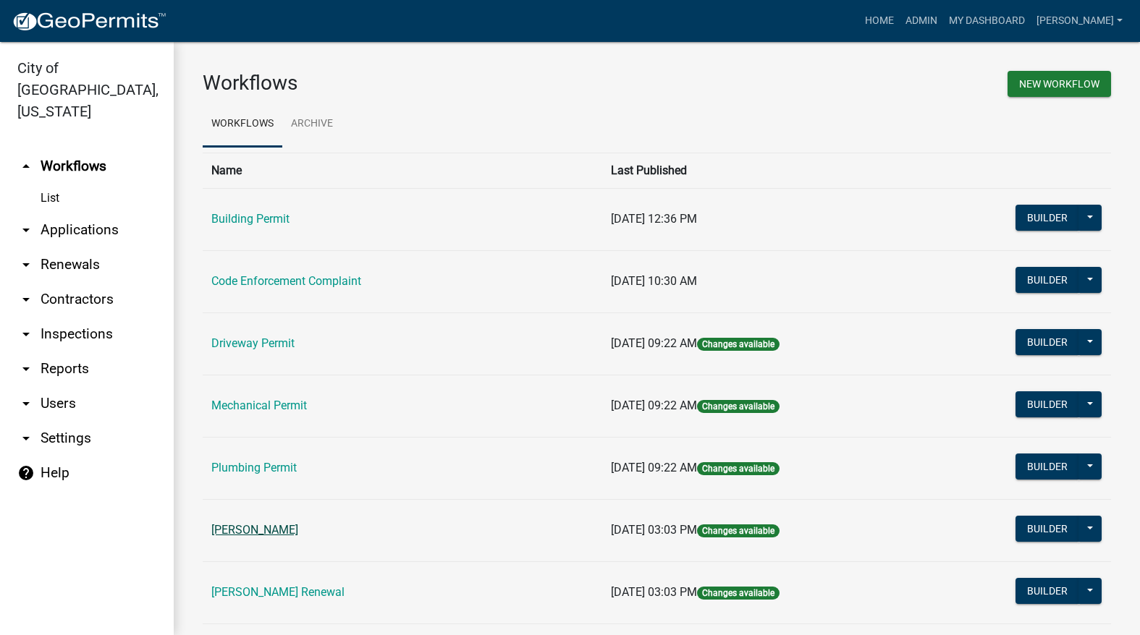
click at [248, 528] on link "[PERSON_NAME]" at bounding box center [254, 530] width 87 height 14
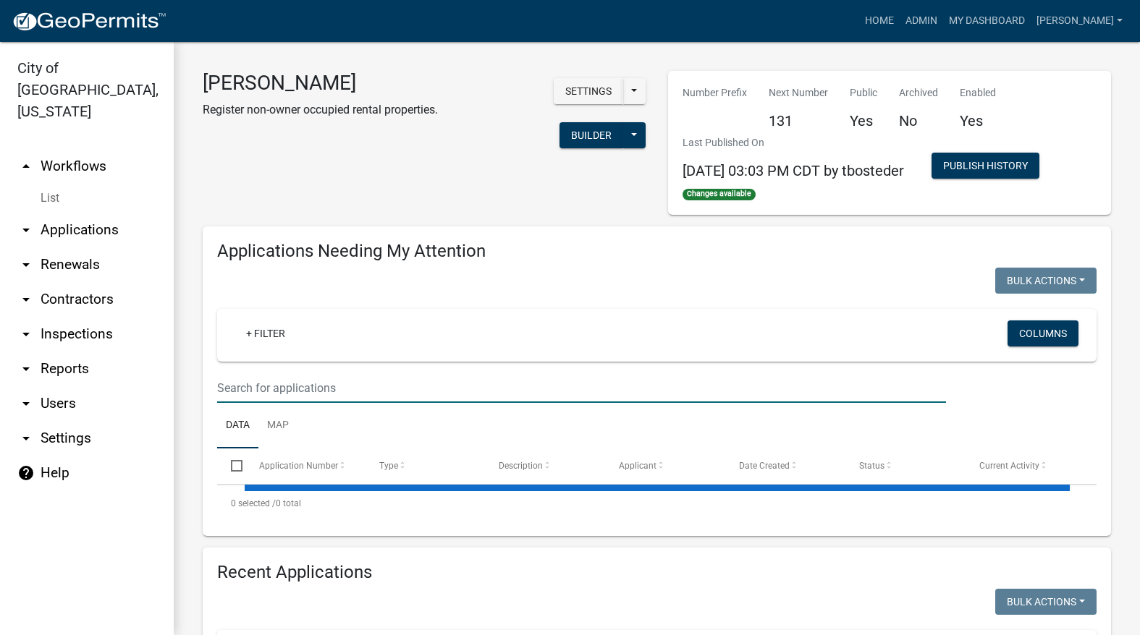
click at [376, 389] on input "text" at bounding box center [581, 388] width 729 height 30
select select "3: 100"
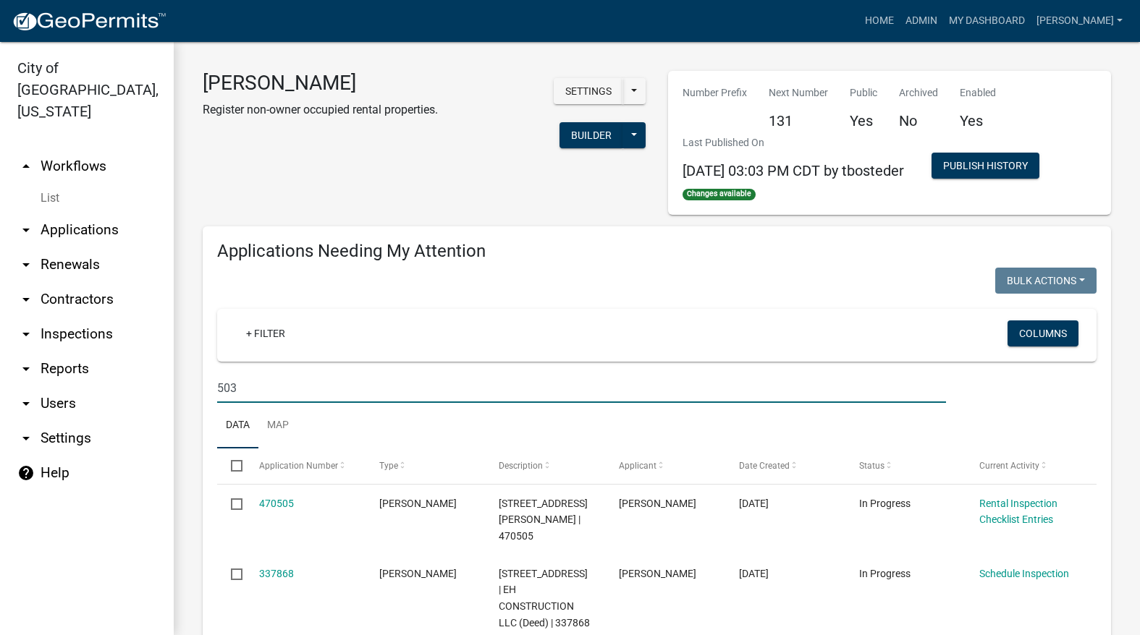
type input "503"
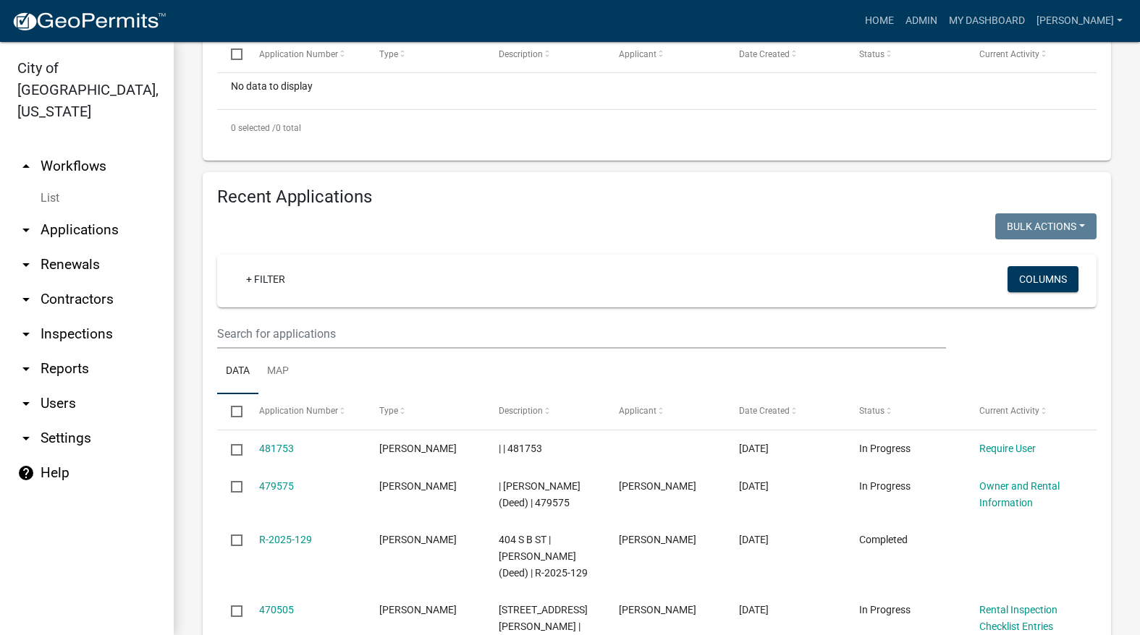
scroll to position [434, 0]
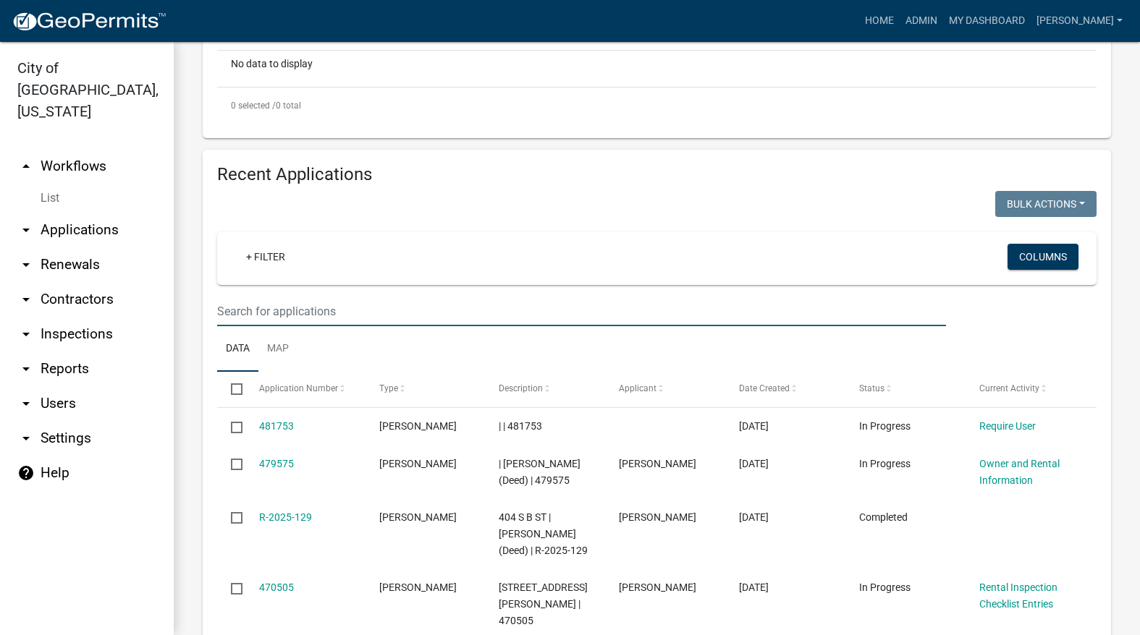
click at [354, 309] on input "text" at bounding box center [581, 312] width 729 height 30
type input "503"
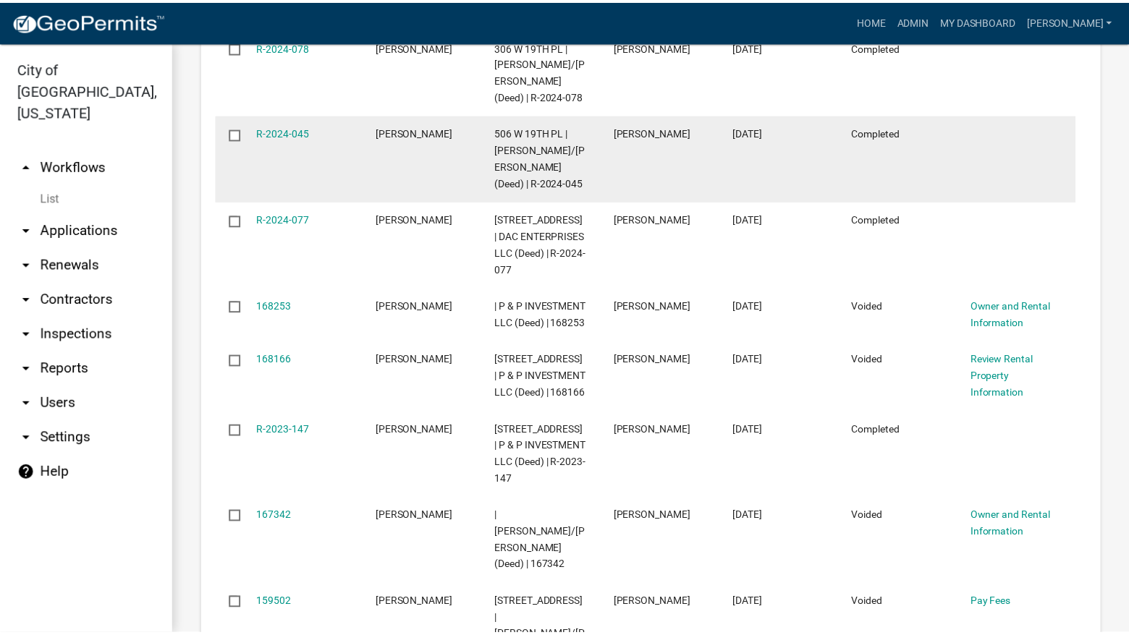
scroll to position [1013, 0]
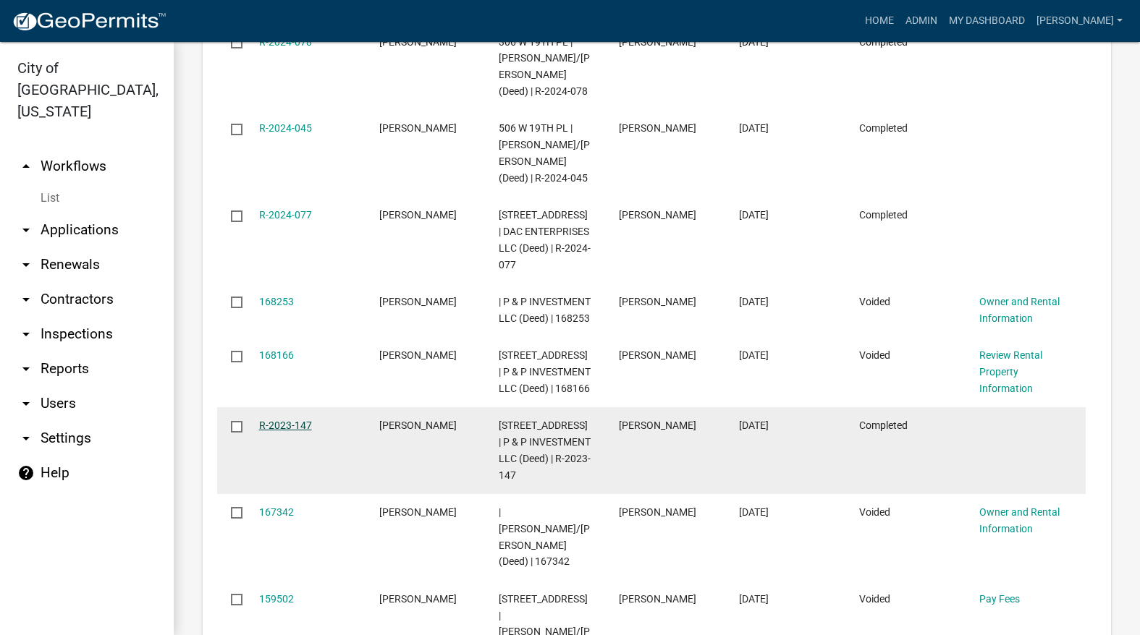
click at [304, 422] on link "R-2023-147" at bounding box center [285, 426] width 53 height 12
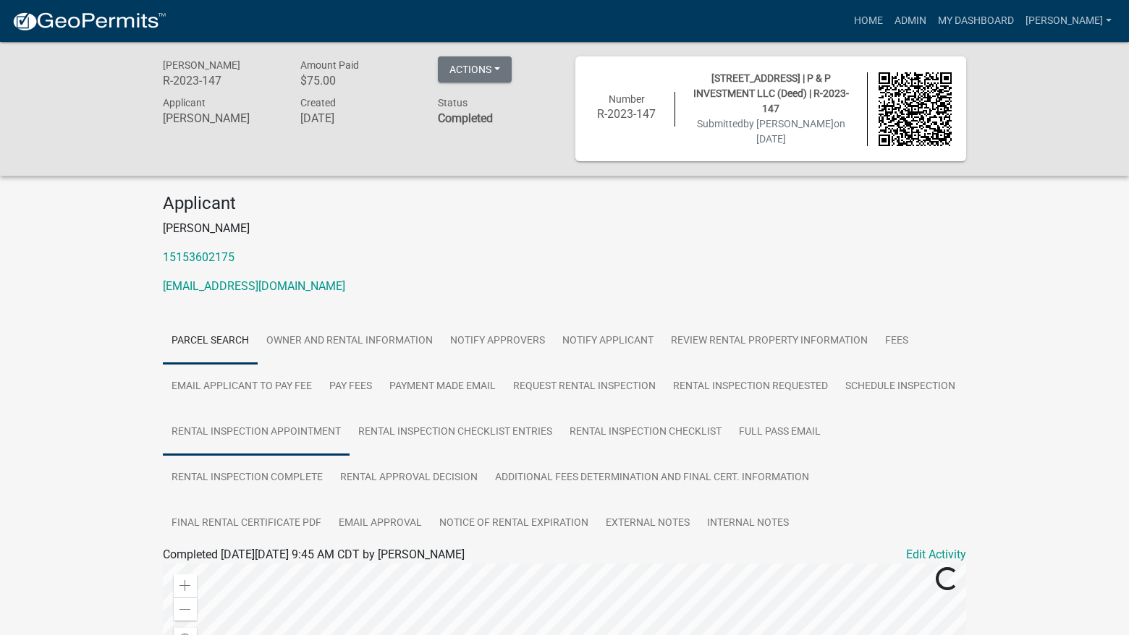
click at [350, 432] on link "Rental Inspection Appointment" at bounding box center [256, 433] width 187 height 46
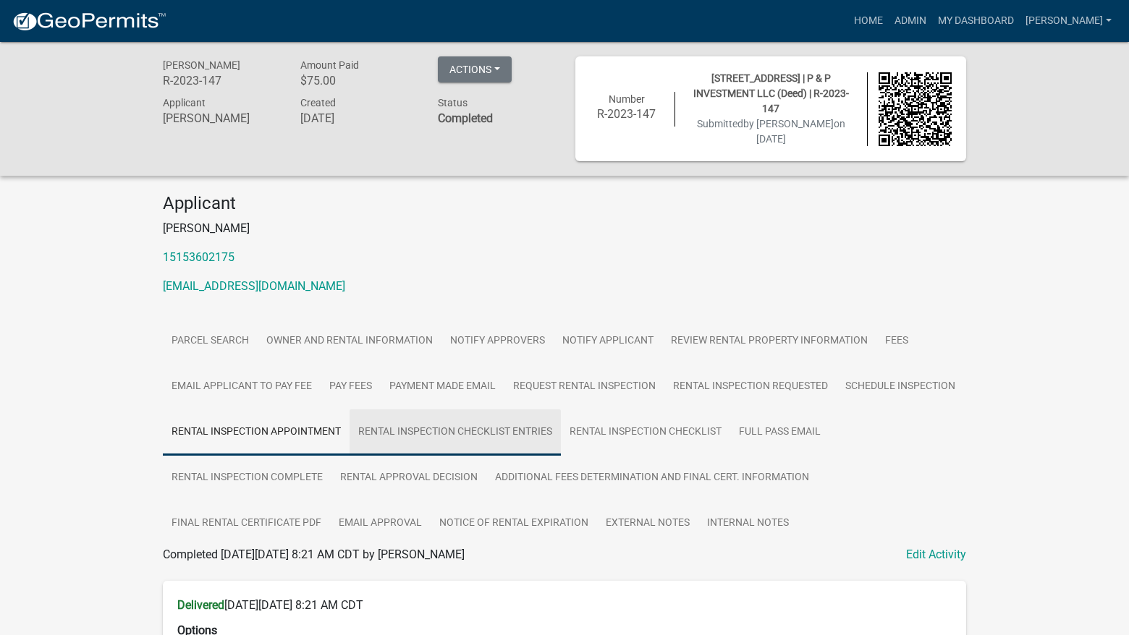
click at [522, 439] on link "Rental Inspection Checklist Entries" at bounding box center [455, 433] width 211 height 46
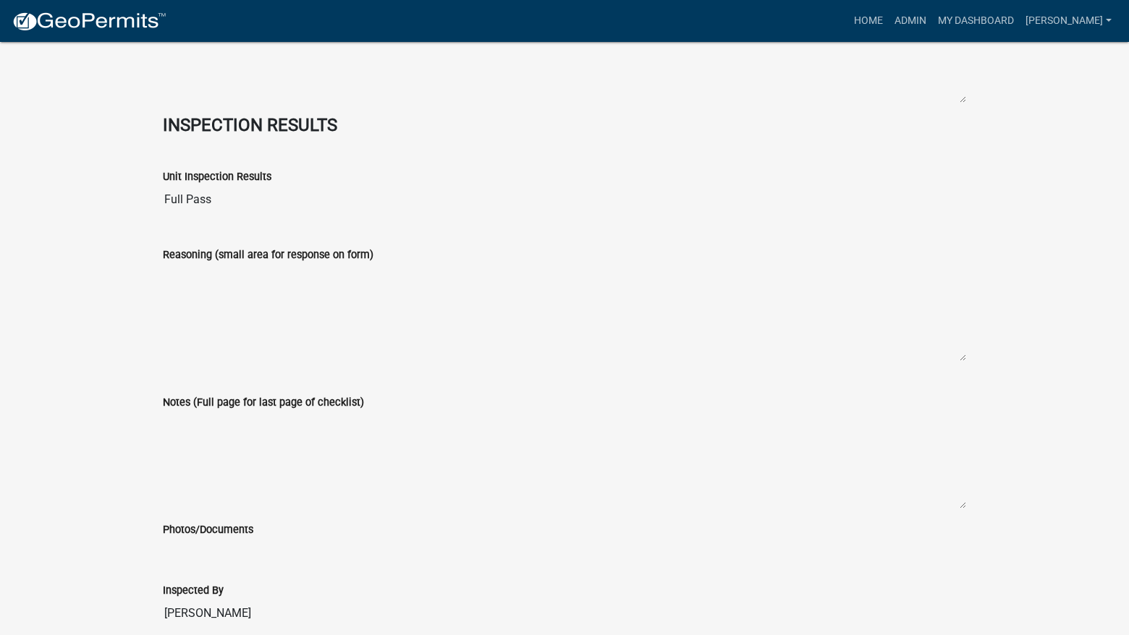
scroll to position [5697, 0]
